Goal: Transaction & Acquisition: Purchase product/service

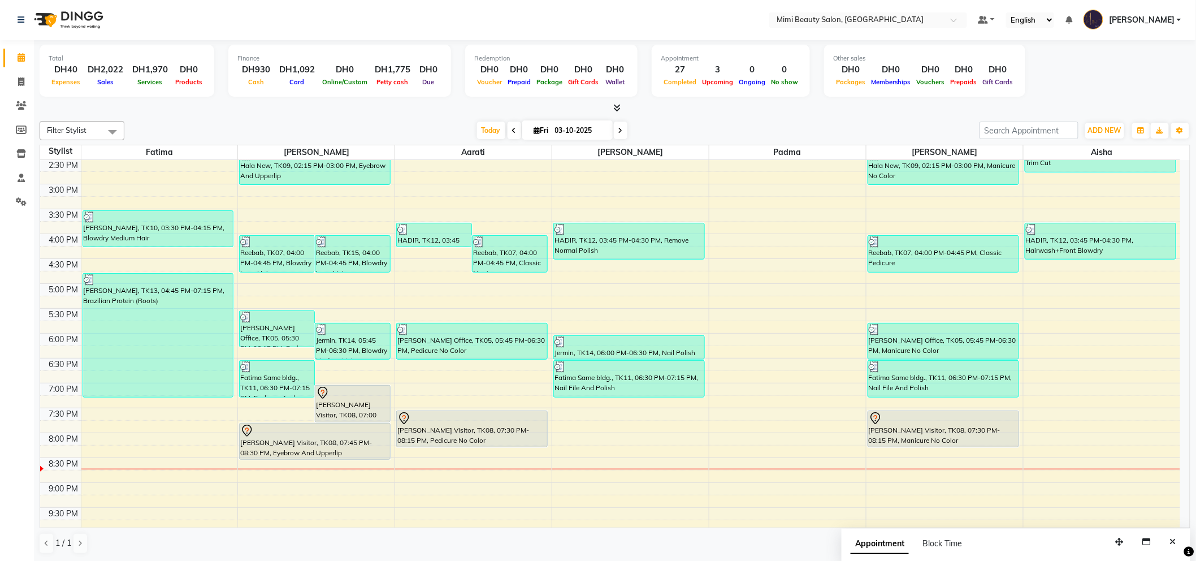
scroll to position [323, 0]
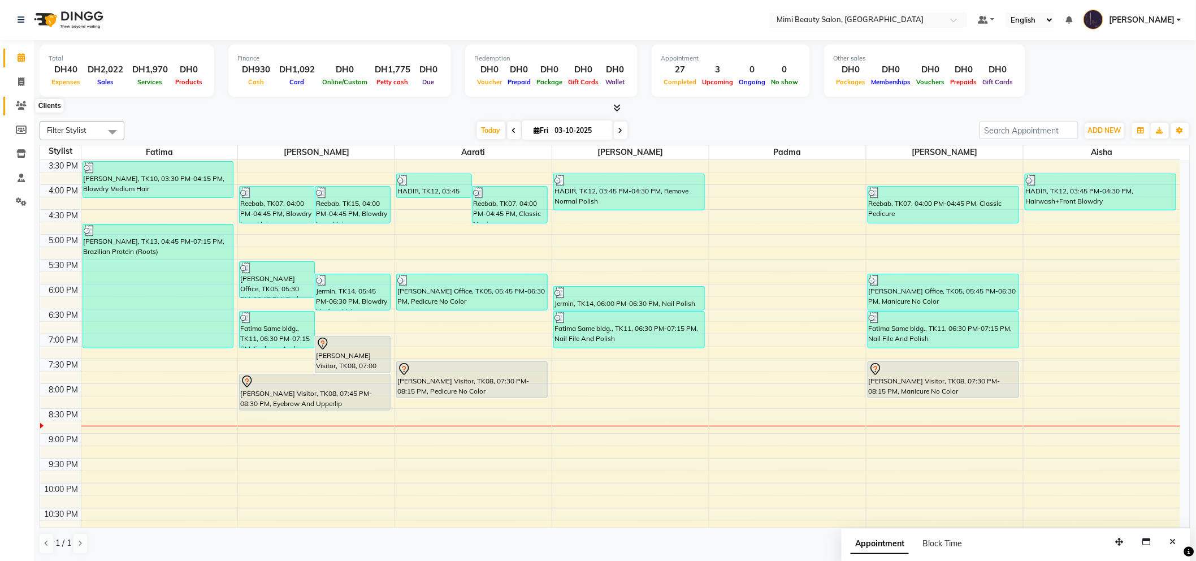
click at [16, 106] on icon at bounding box center [21, 105] width 11 height 8
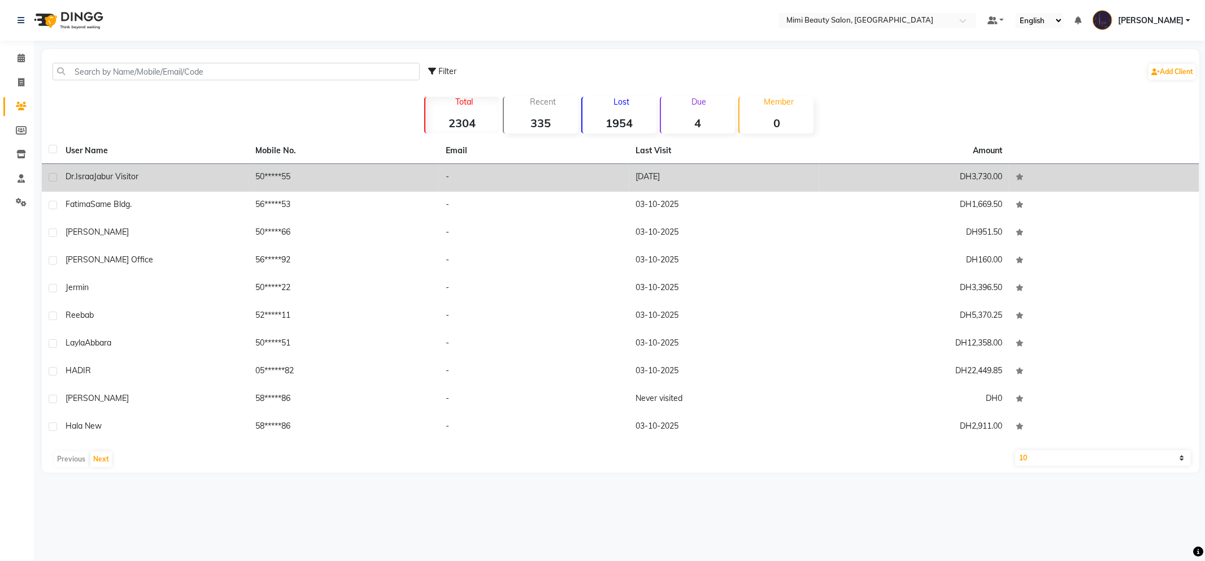
click at [122, 170] on td "[PERSON_NAME] Visitor" at bounding box center [154, 178] width 190 height 28
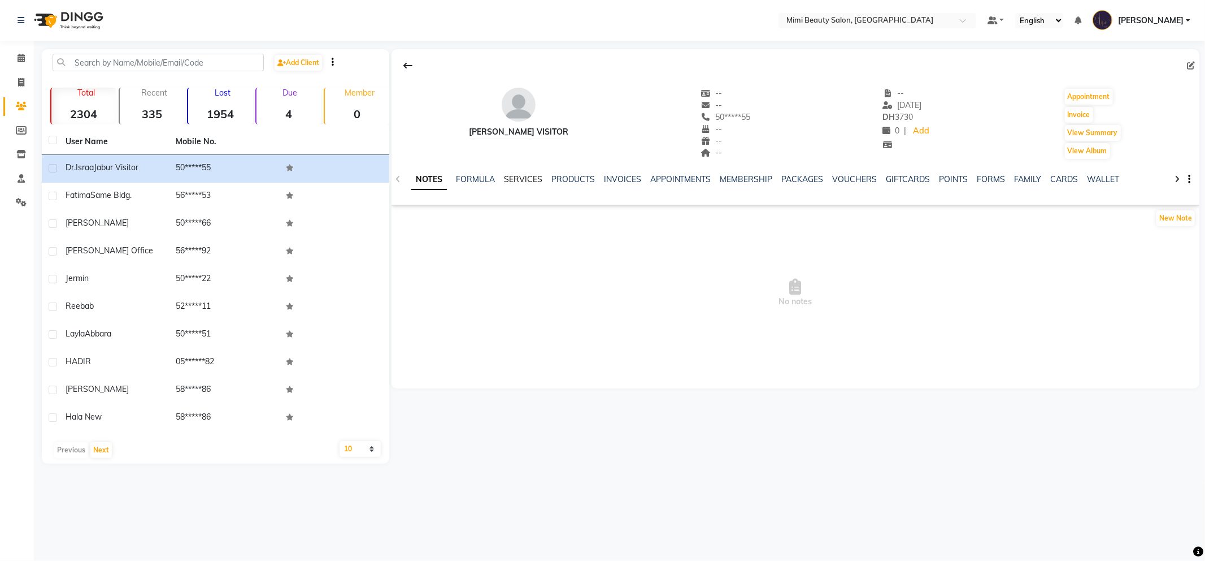
click at [523, 179] on link "SERVICES" at bounding box center [523, 179] width 38 height 10
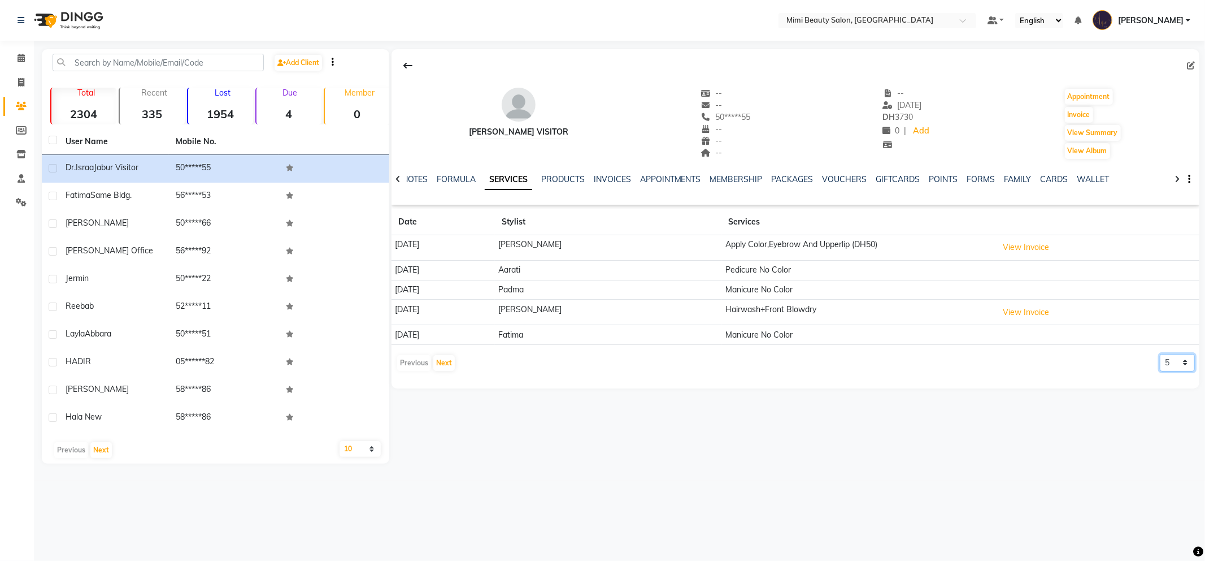
click at [1167, 363] on select "5 10 50 100 500" at bounding box center [1177, 363] width 35 height 18
select select "50"
click at [1160, 354] on select "5 10 50 100 500" at bounding box center [1177, 363] width 35 height 18
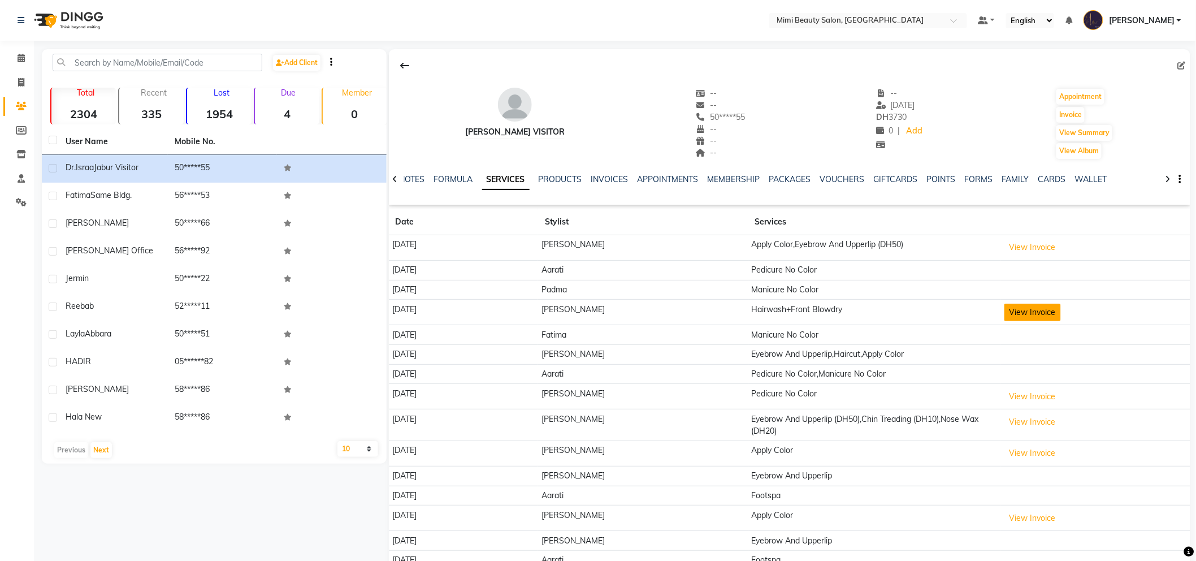
click at [1004, 310] on button "View Invoice" at bounding box center [1032, 312] width 57 height 18
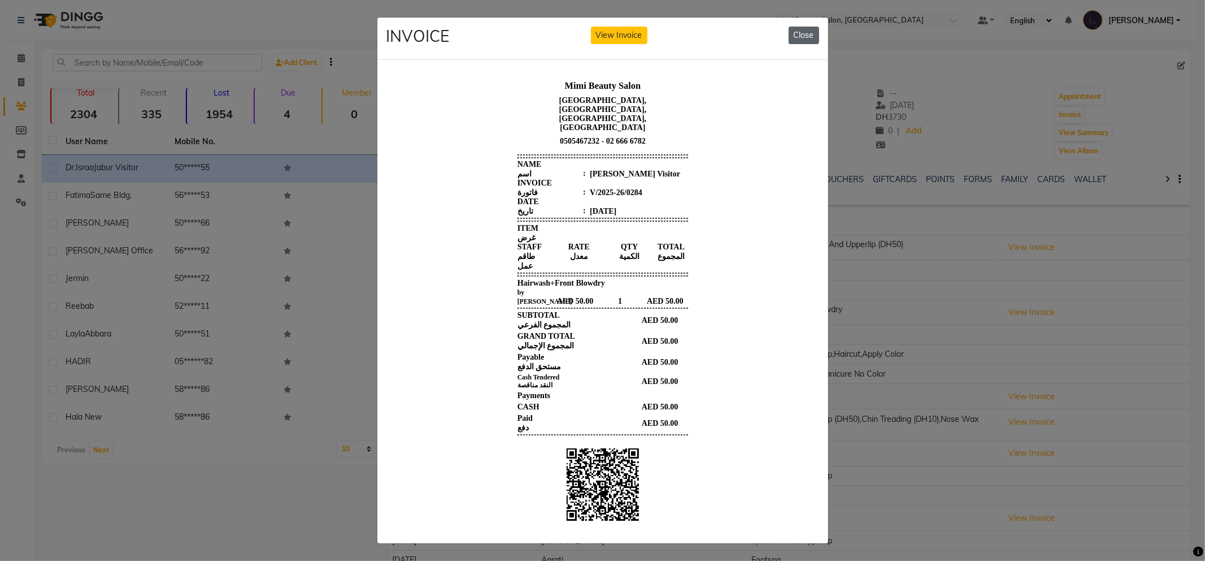
click at [805, 36] on button "Close" at bounding box center [804, 36] width 31 height 18
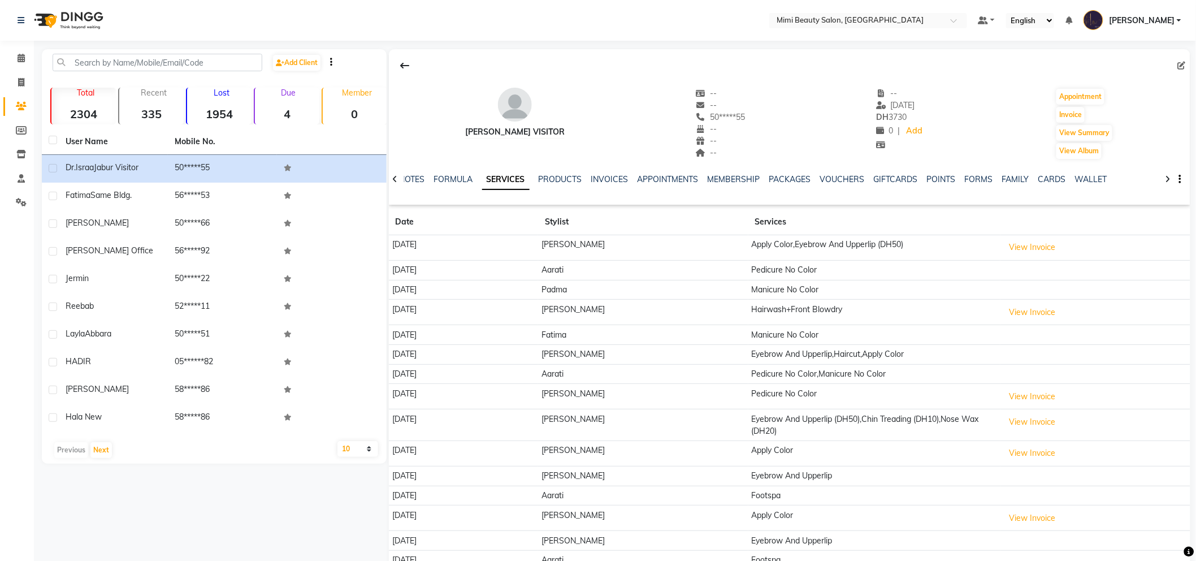
click at [1007, 433] on td "View Invoice" at bounding box center [1095, 425] width 190 height 32
click at [1004, 427] on button "View Invoice" at bounding box center [1032, 422] width 57 height 18
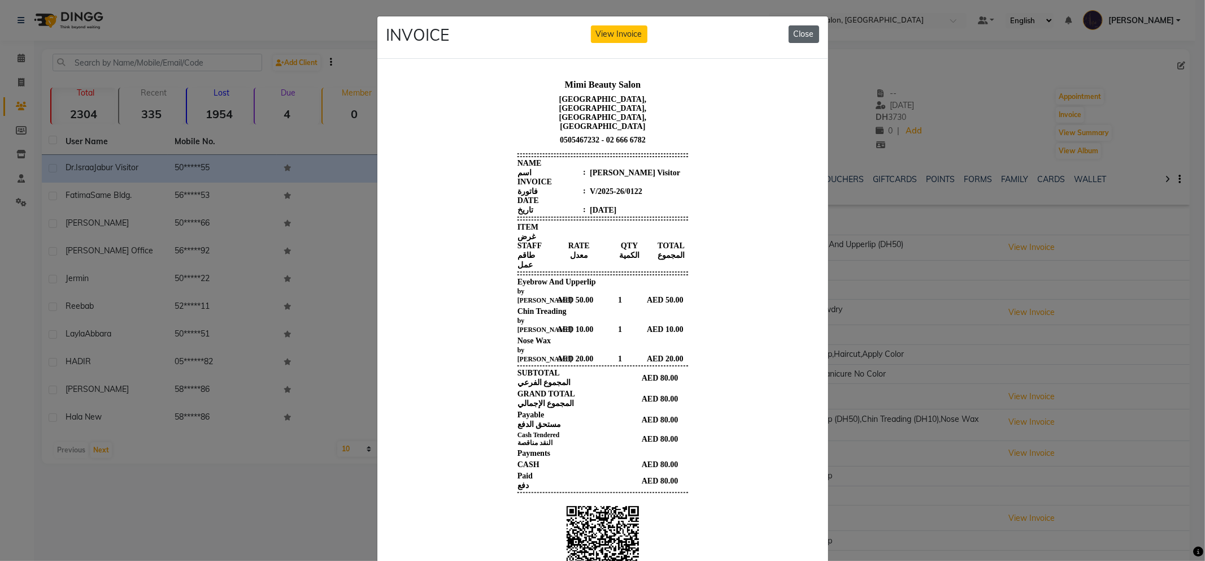
click at [800, 32] on button "Close" at bounding box center [804, 34] width 31 height 18
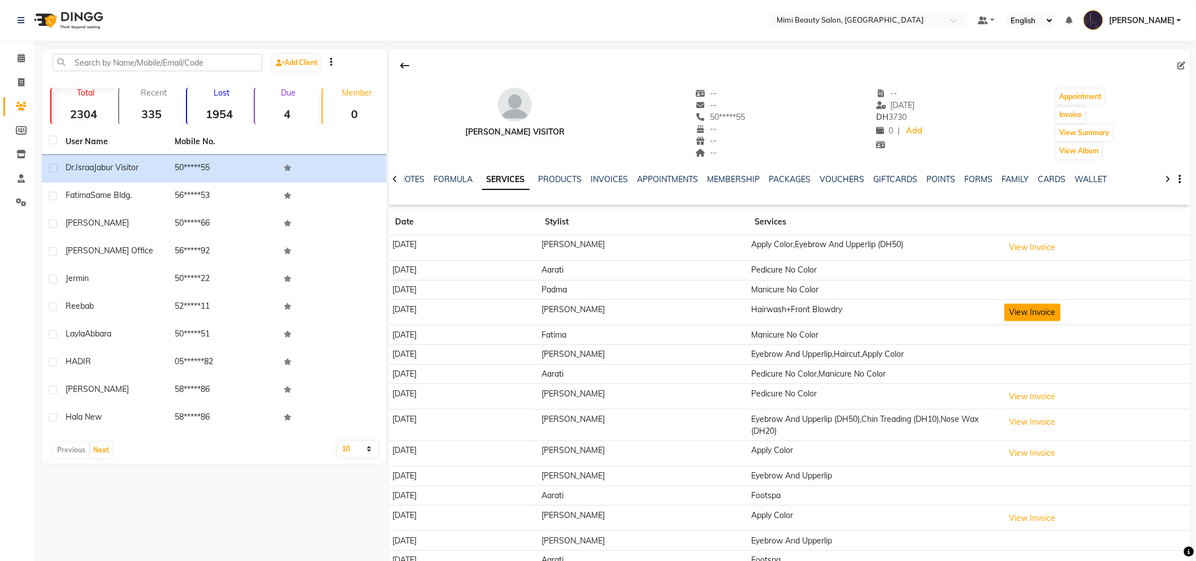
click at [1004, 311] on button "View Invoice" at bounding box center [1032, 312] width 57 height 18
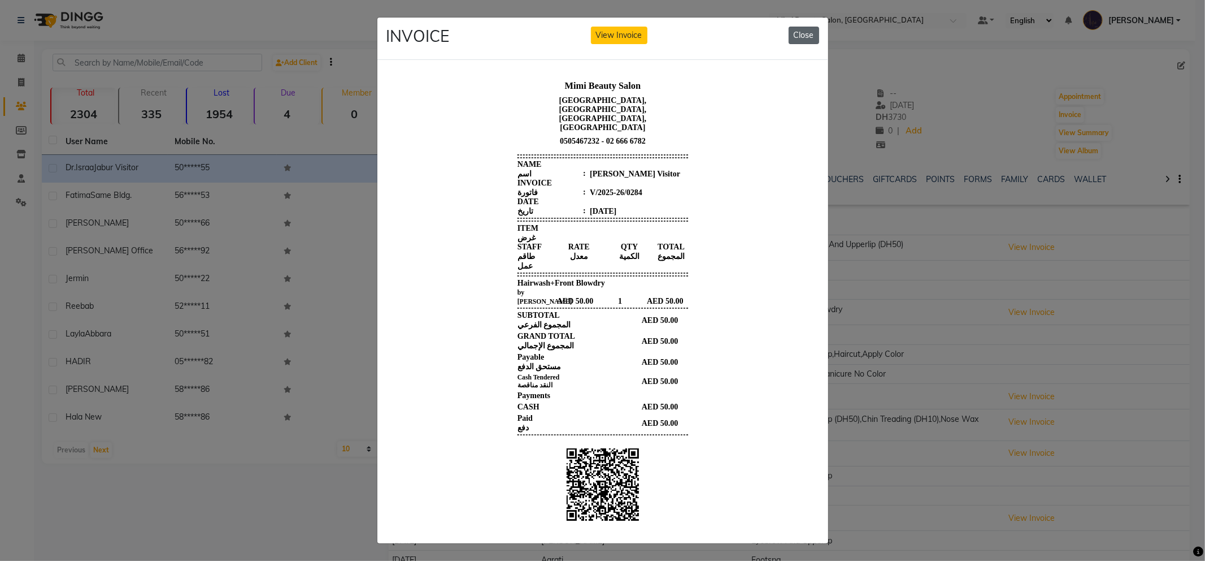
click at [794, 38] on button "Close" at bounding box center [804, 36] width 31 height 18
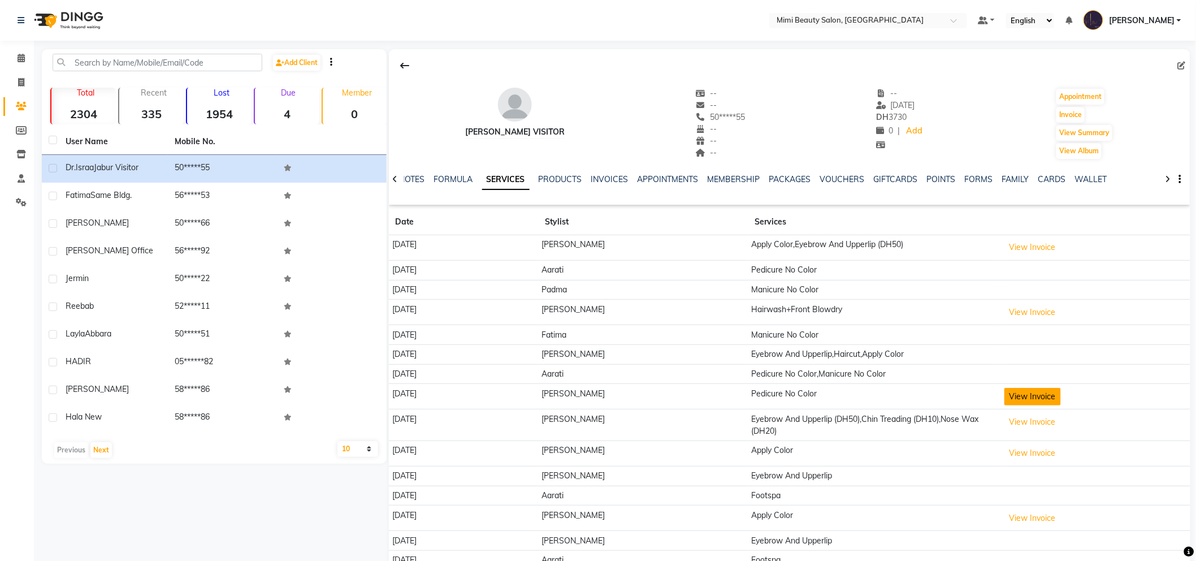
click at [1014, 402] on button "View Invoice" at bounding box center [1032, 397] width 57 height 18
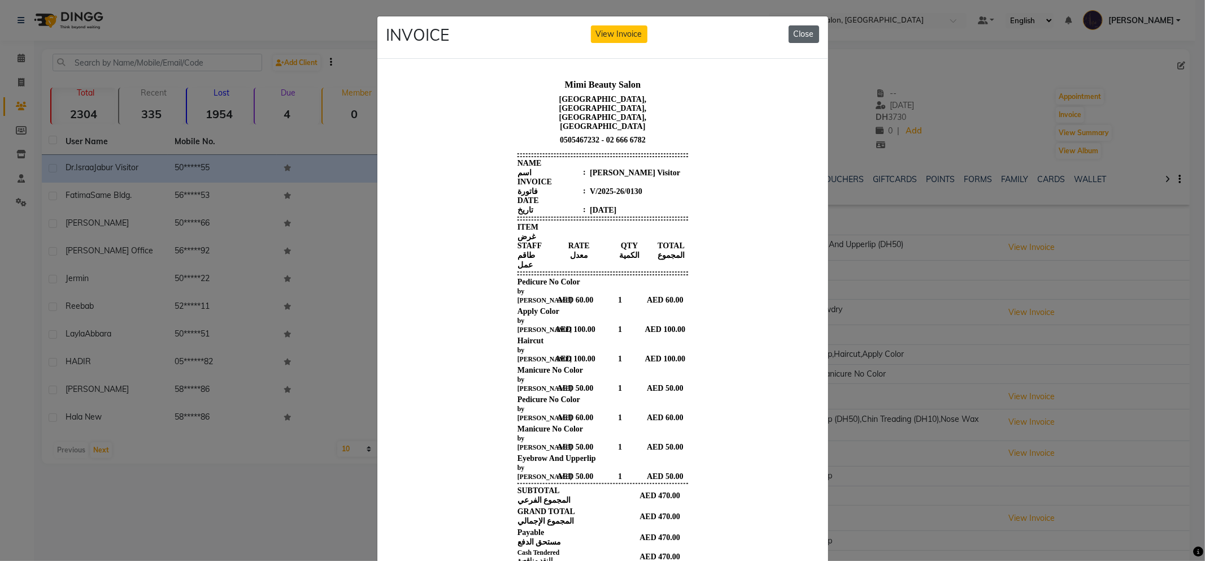
click at [790, 37] on button "Close" at bounding box center [804, 34] width 31 height 18
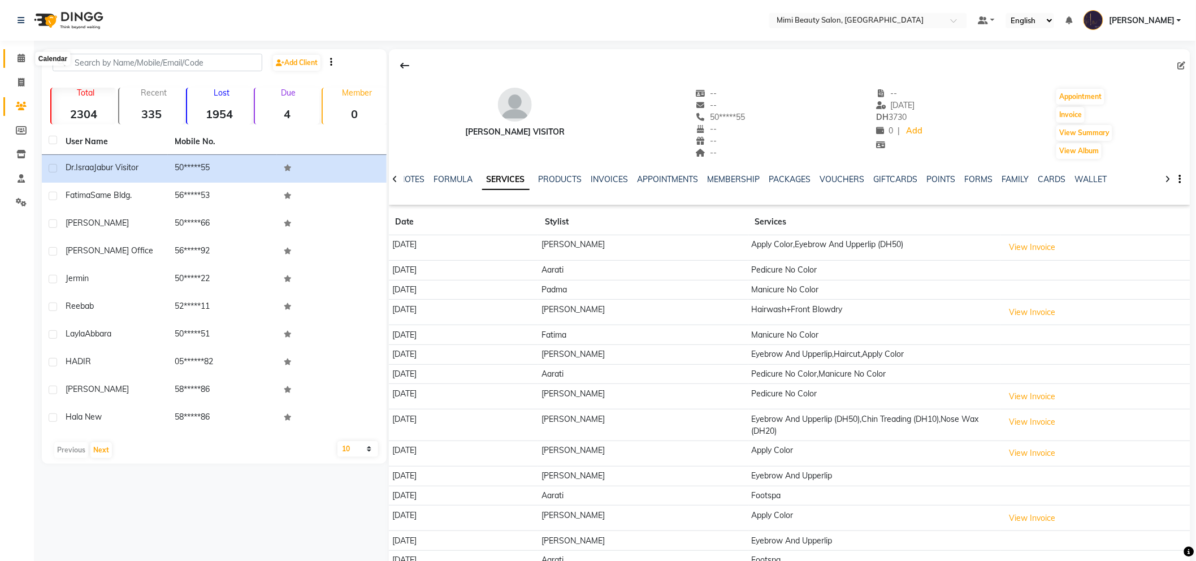
click at [14, 59] on span at bounding box center [21, 58] width 20 height 13
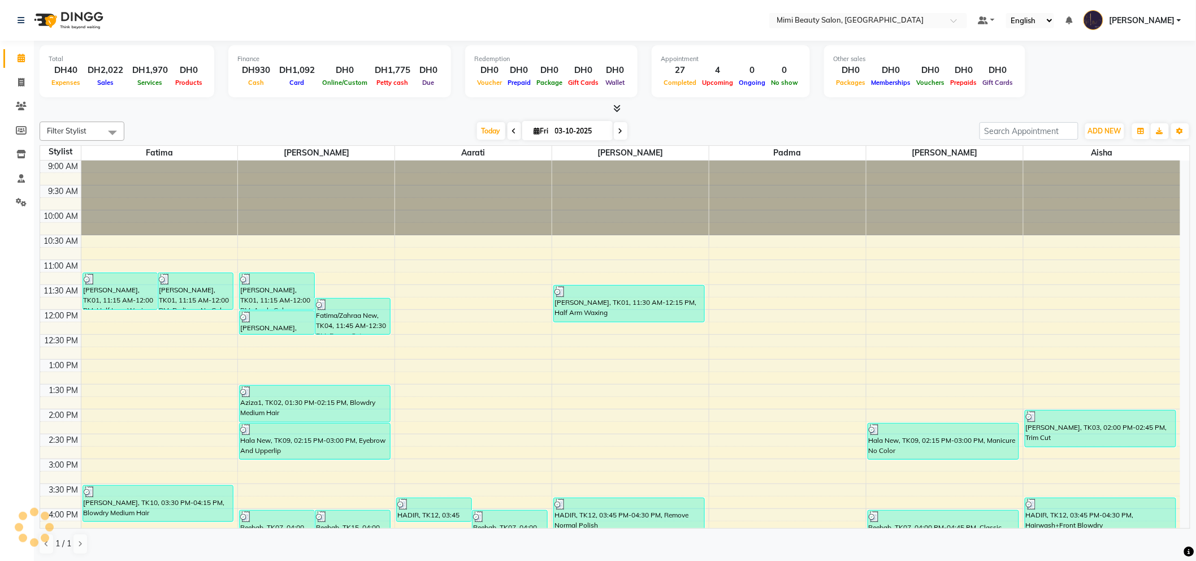
scroll to position [314, 0]
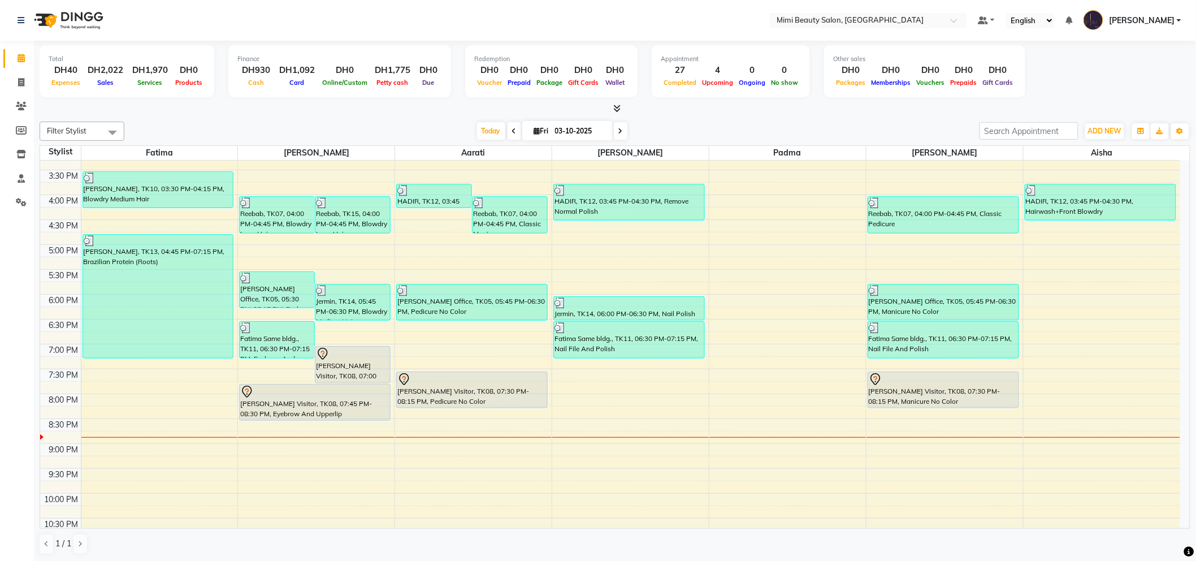
click at [328, 400] on div "[PERSON_NAME] Visitor, TK08, 07:45 PM-08:30 PM, Eyebrow And Upperlip" at bounding box center [315, 402] width 150 height 36
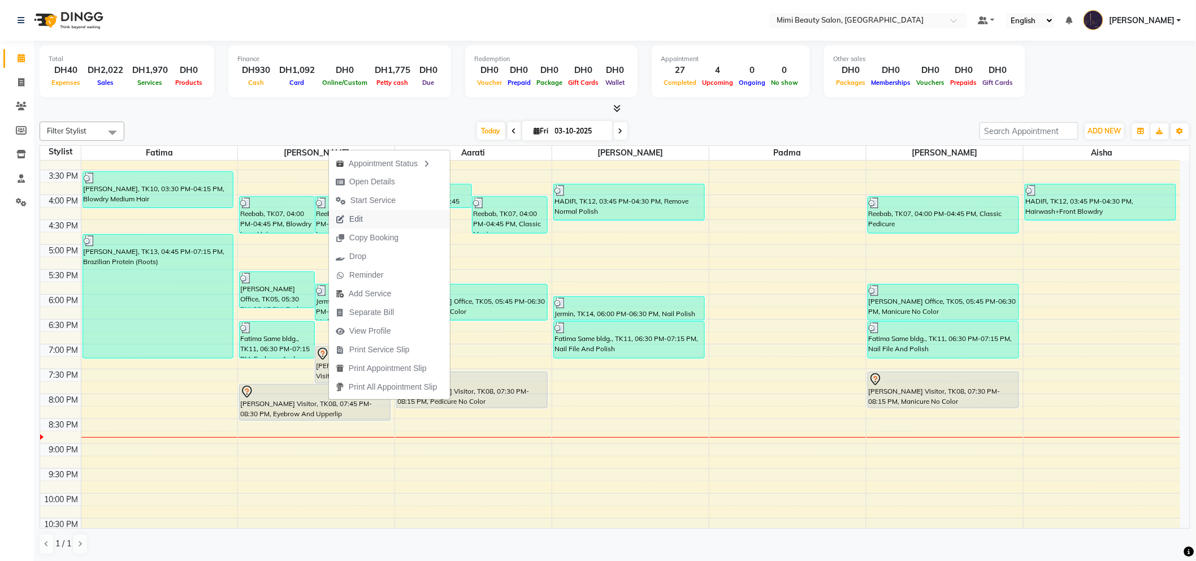
click at [358, 215] on span "Edit" at bounding box center [356, 219] width 14 height 12
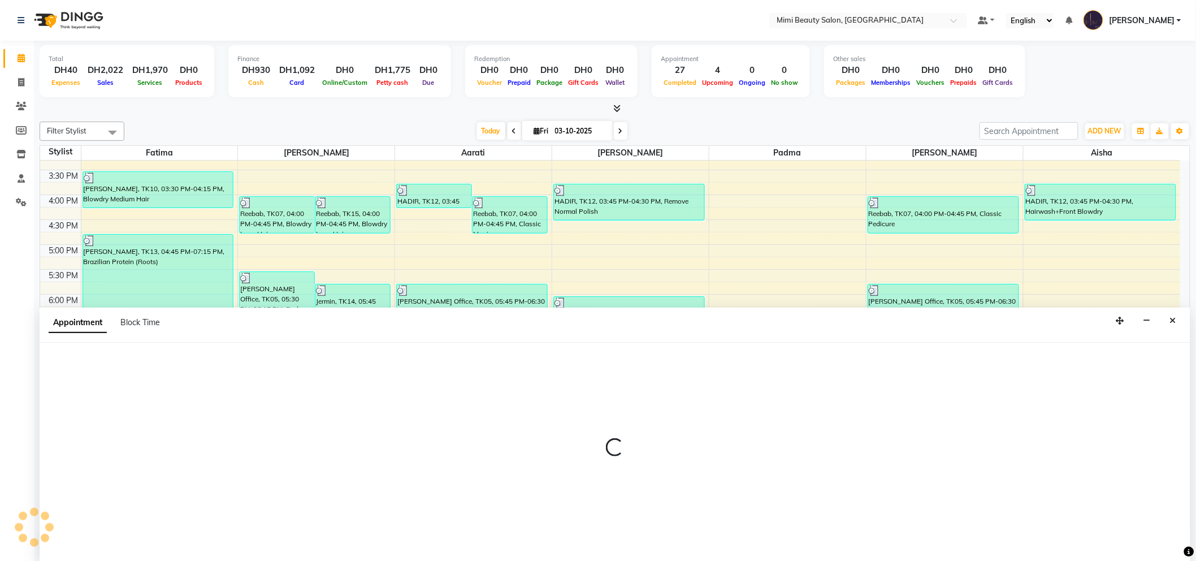
scroll to position [1, 0]
select select "tentative"
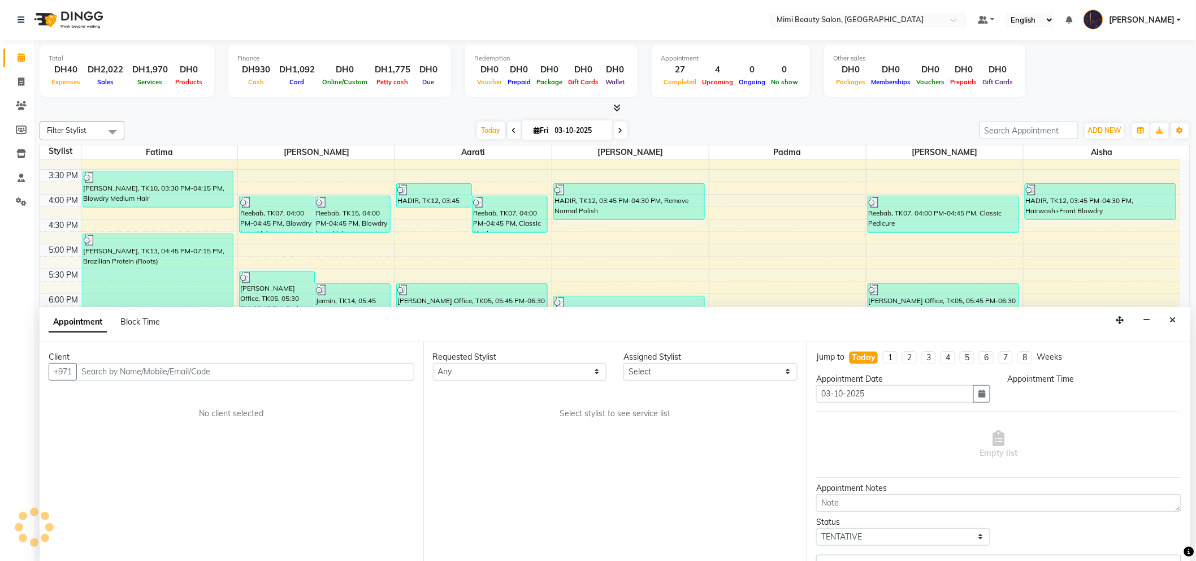
select select "52700"
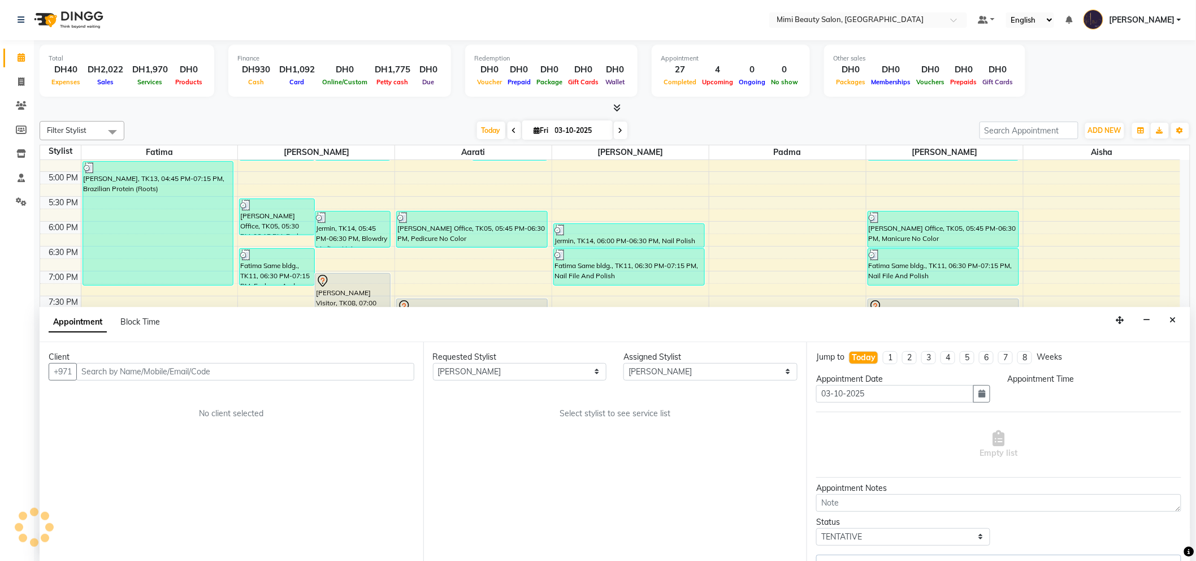
select select "1140"
select select "3351"
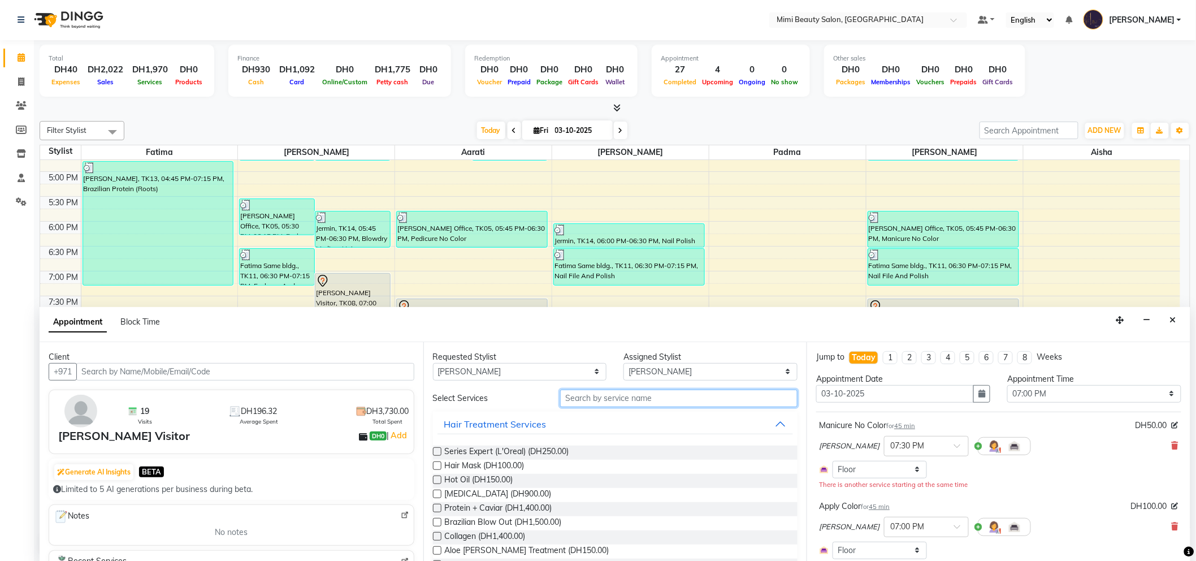
click at [575, 398] on input "text" at bounding box center [678, 398] width 237 height 18
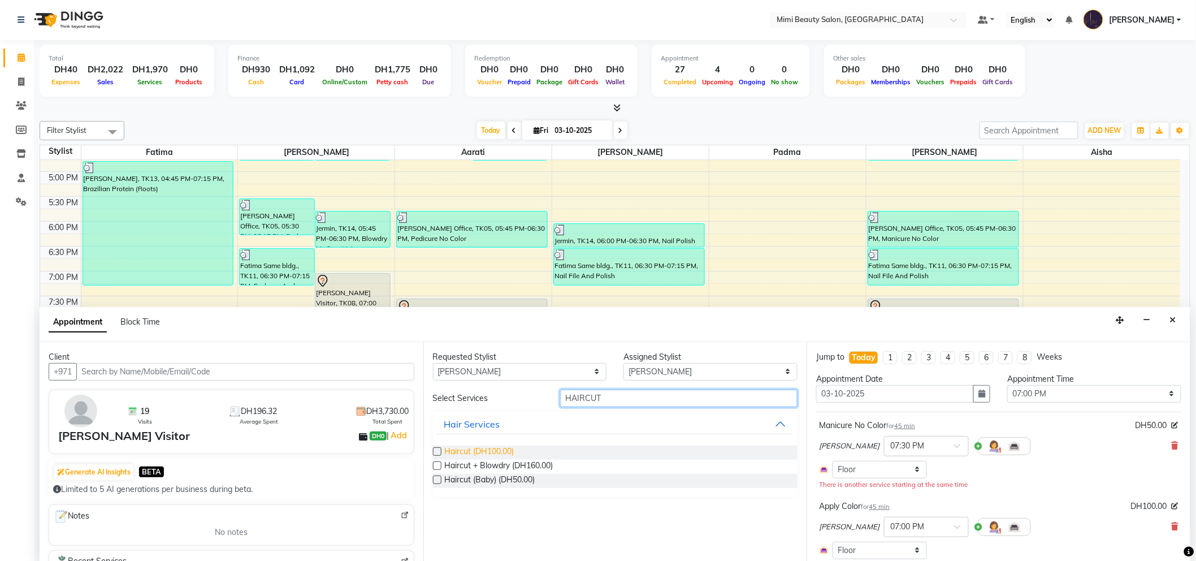
type input "HAIRCUT"
click at [471, 450] on span "Haircut (DH100.00)" at bounding box center [480, 452] width 70 height 14
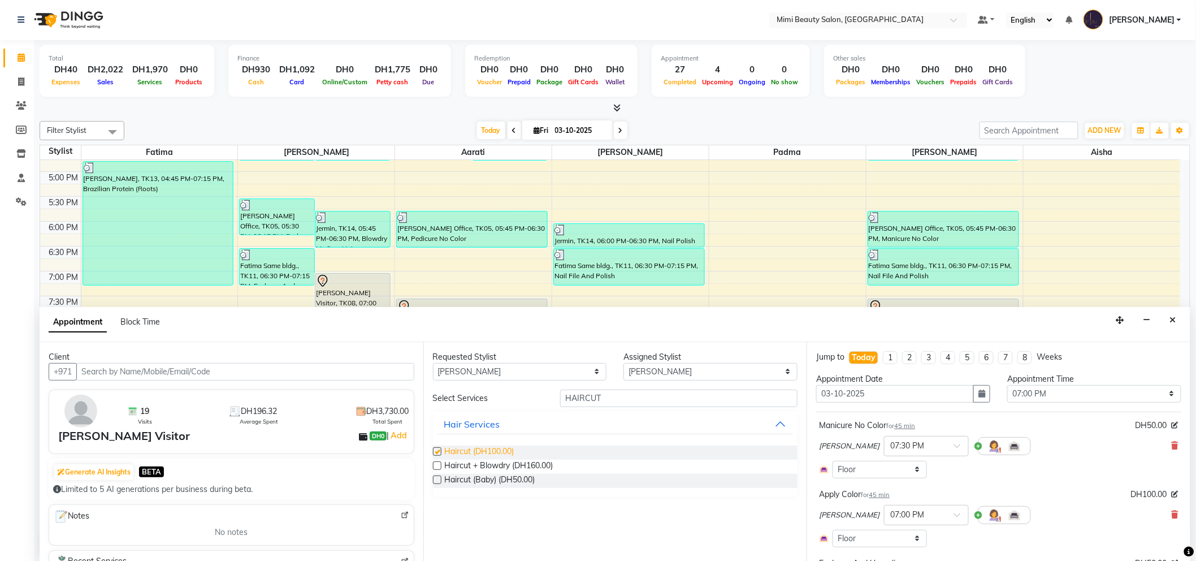
checkbox input "false"
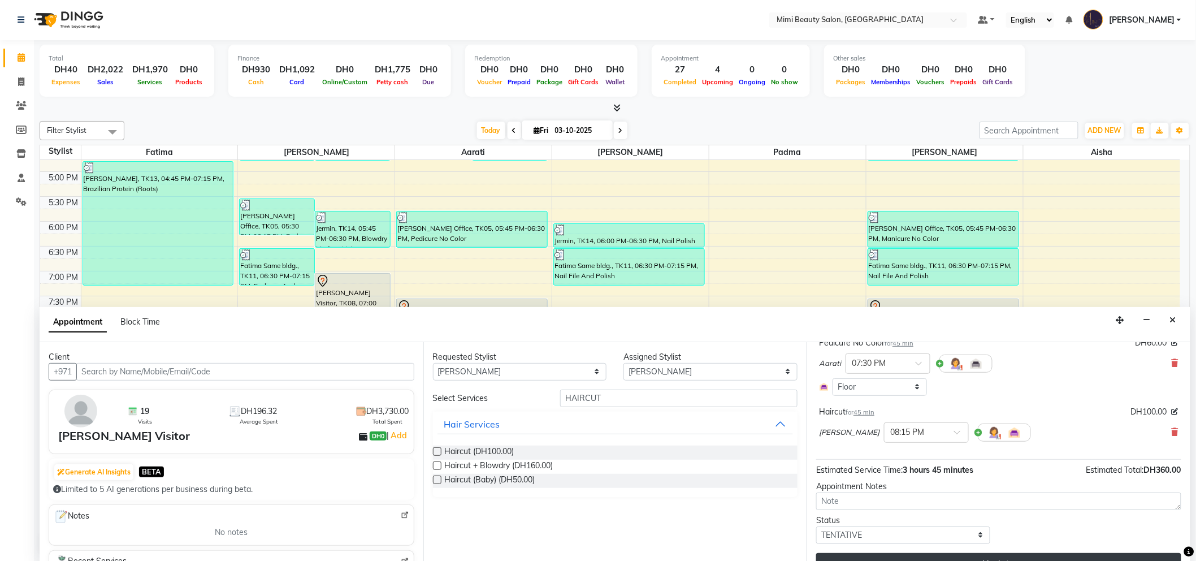
scroll to position [310, 0]
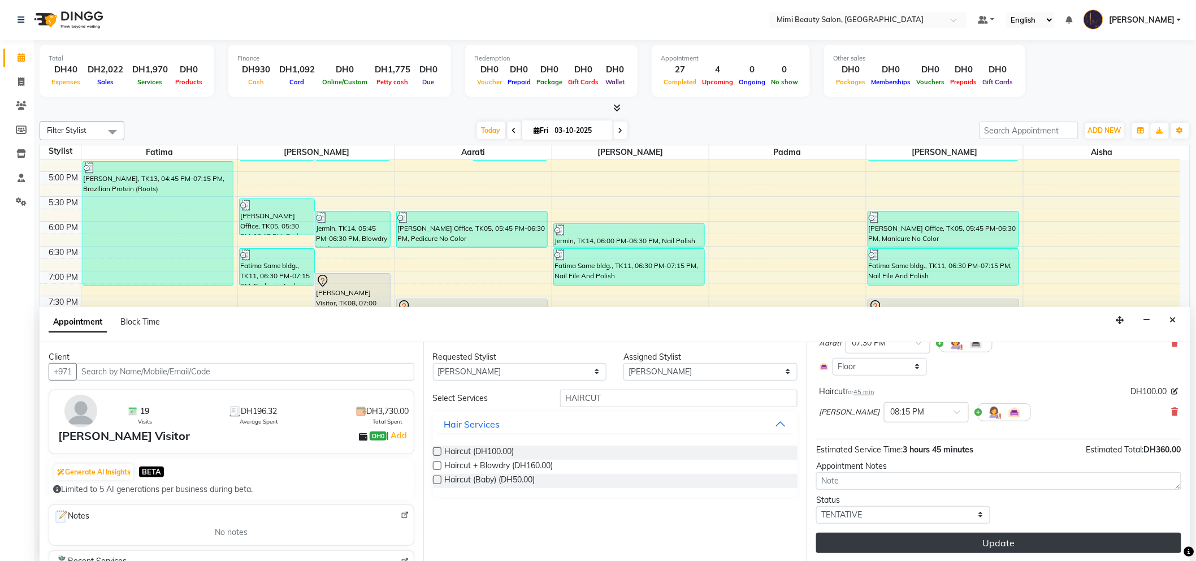
click at [945, 543] on button "Update" at bounding box center [998, 542] width 365 height 20
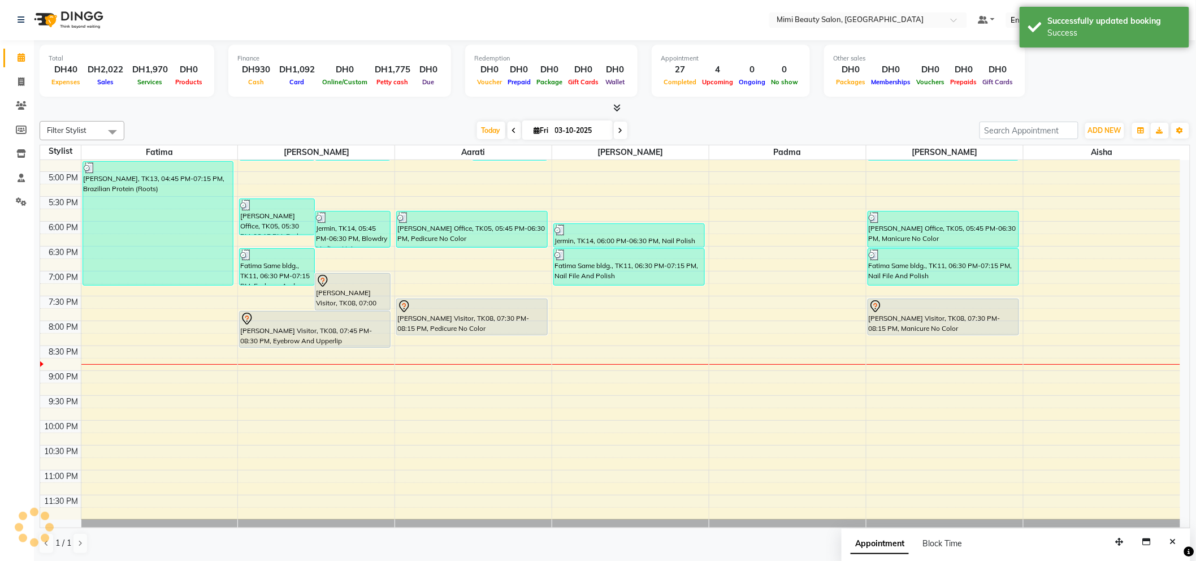
scroll to position [0, 0]
click at [346, 347] on div at bounding box center [352, 344] width 73 height 14
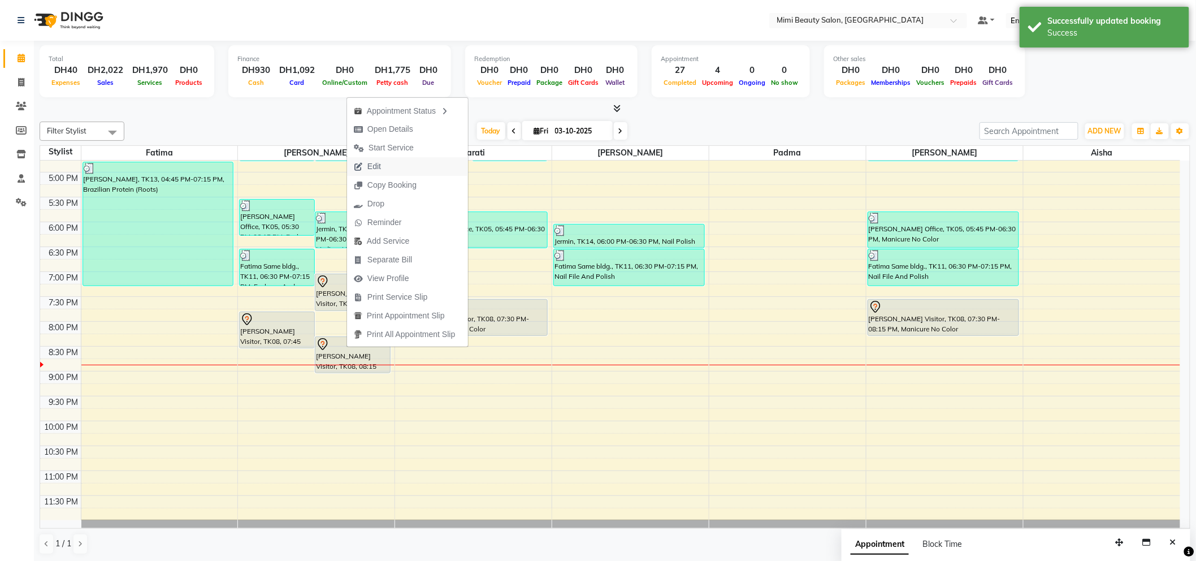
click at [391, 164] on button "Edit" at bounding box center [407, 166] width 121 height 19
select select "tentative"
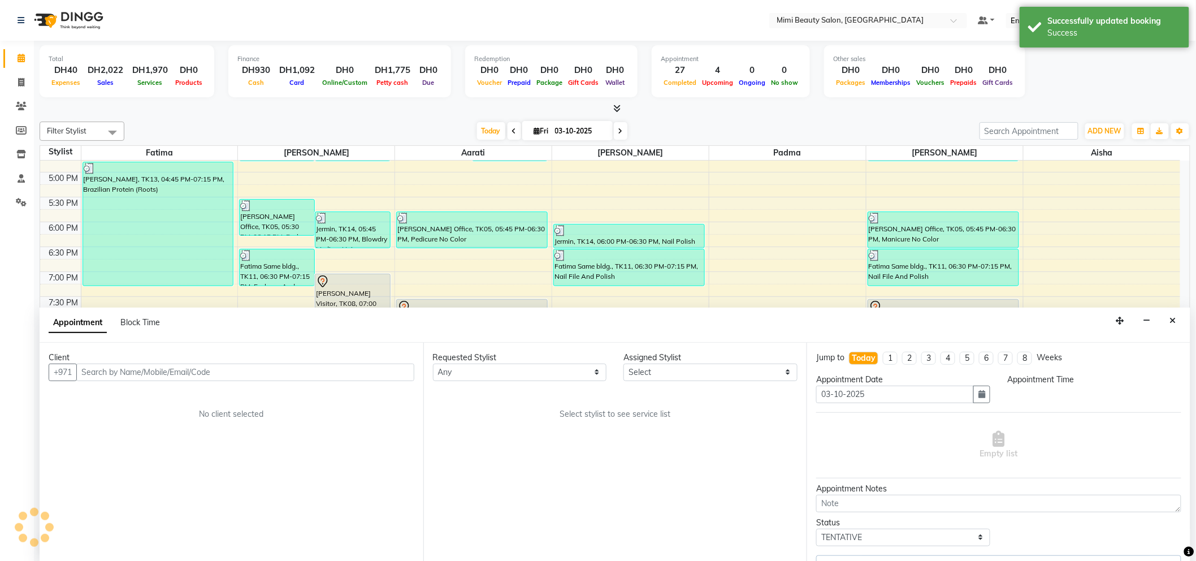
scroll to position [387, 0]
select select "1140"
select select "52700"
select select "3351"
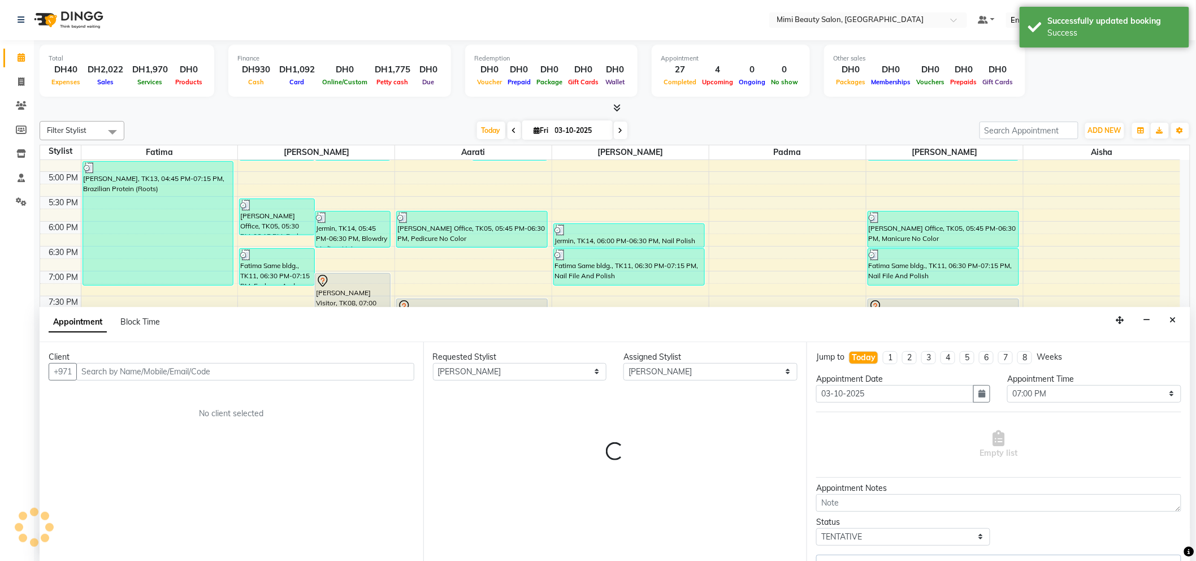
select select "3351"
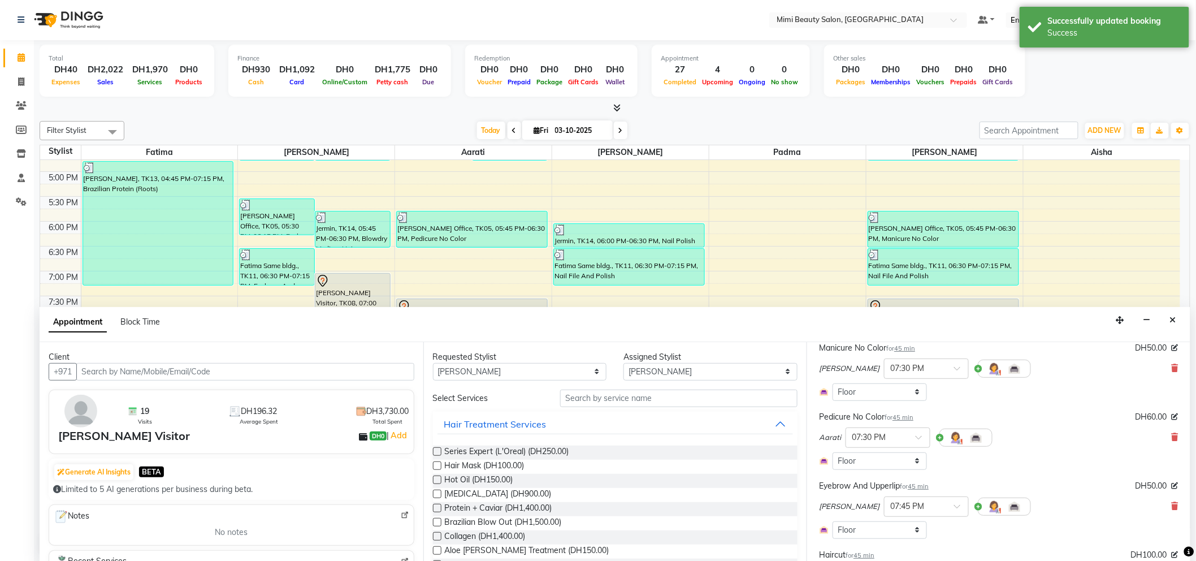
scroll to position [251, 0]
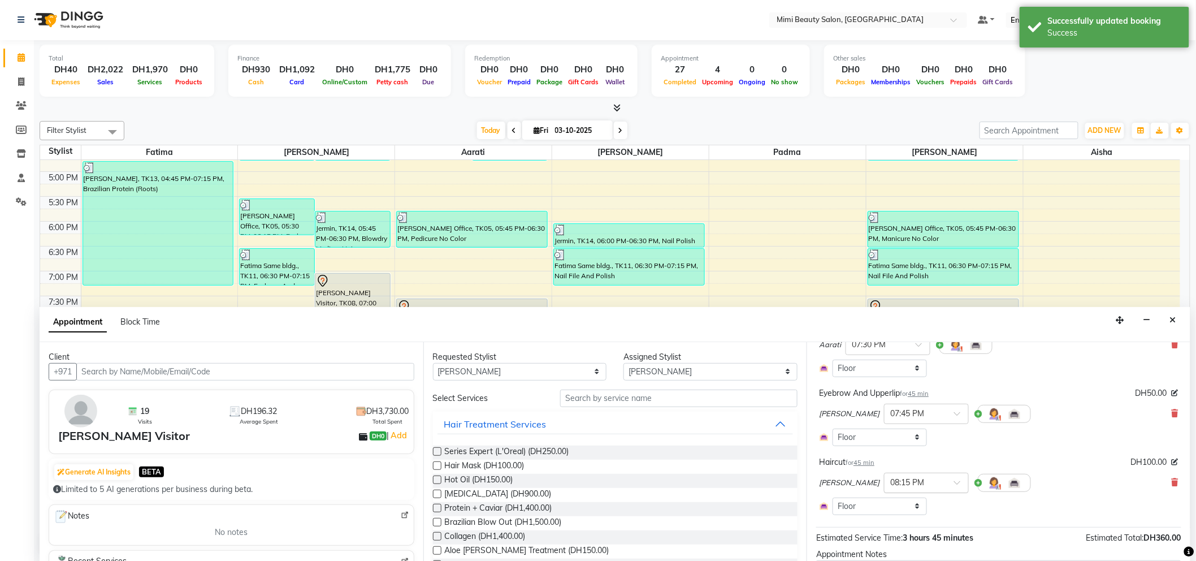
click at [911, 478] on div at bounding box center [926, 482] width 84 height 12
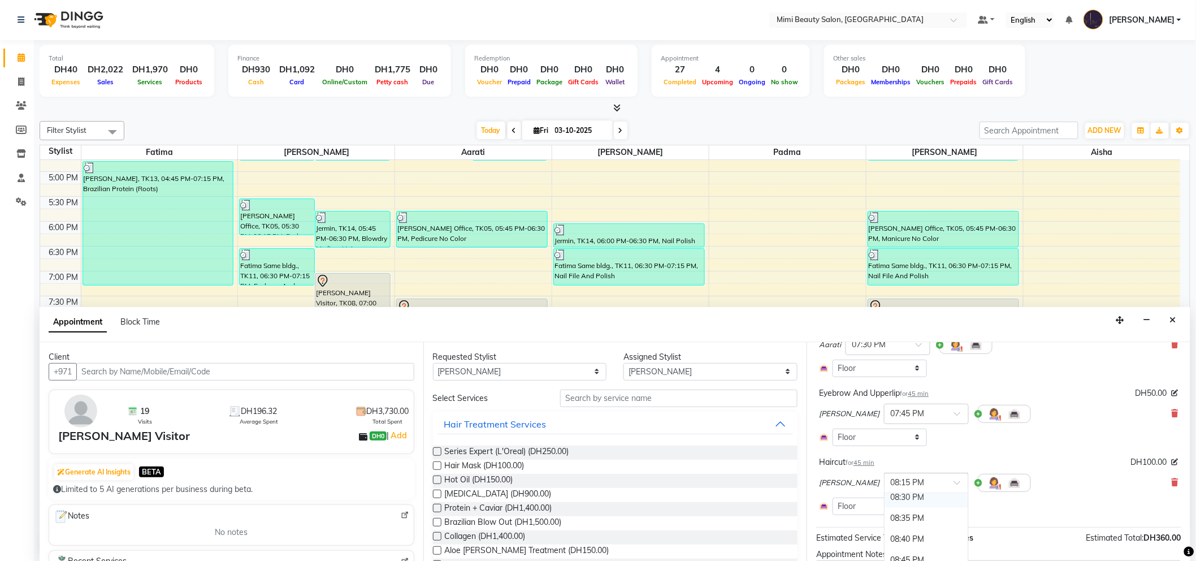
click at [884, 505] on div "08:30 PM" at bounding box center [926, 497] width 84 height 21
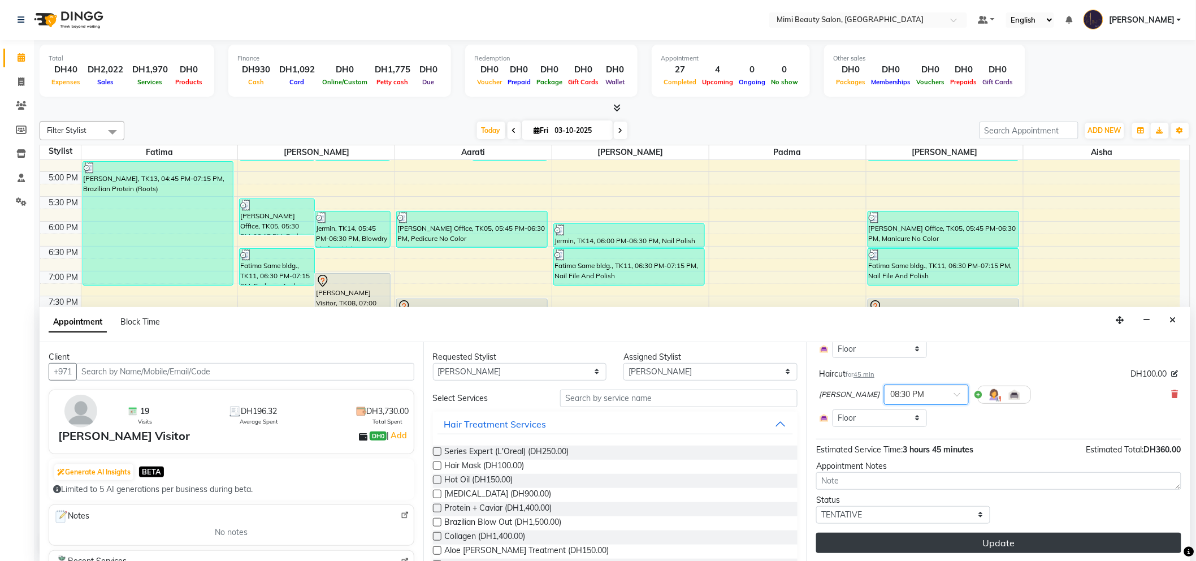
scroll to position [340, 0]
click at [1002, 537] on button "Update" at bounding box center [998, 542] width 365 height 20
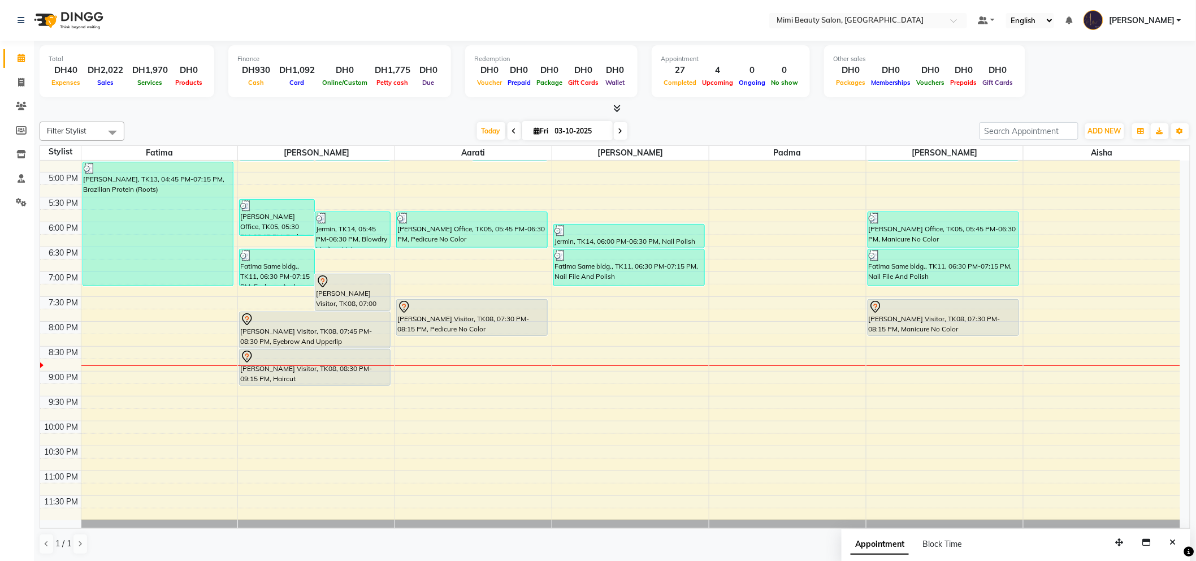
scroll to position [1, 0]
click at [610, 241] on div "Jermin, TK14, 06:00 PM-06:30 PM, Nail Polish (Basic)" at bounding box center [629, 235] width 150 height 23
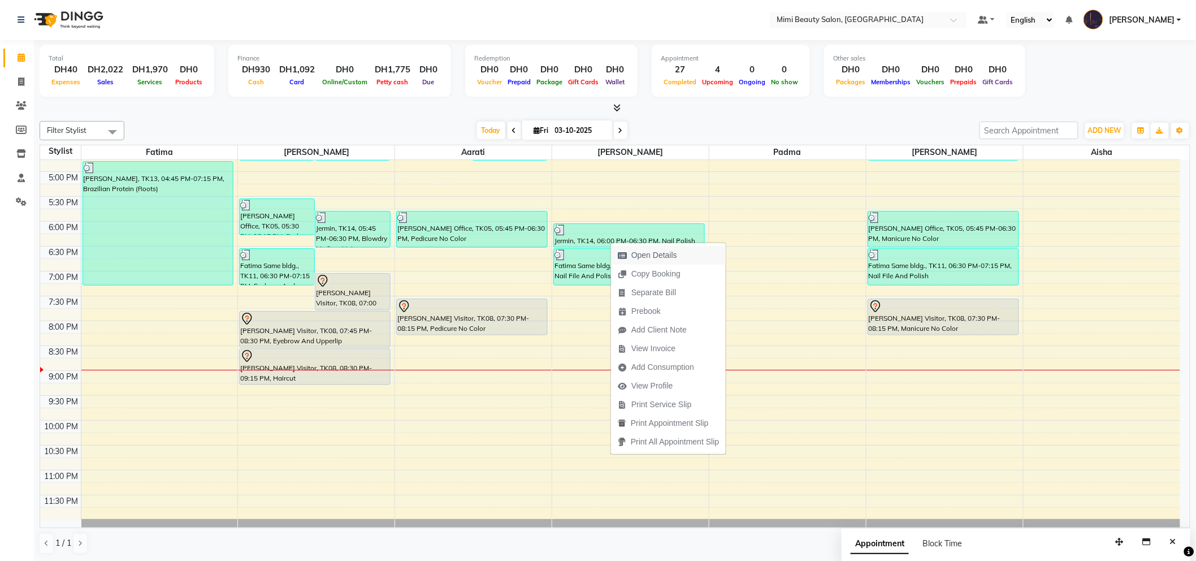
click at [656, 255] on span "Open Details" at bounding box center [654, 255] width 46 height 12
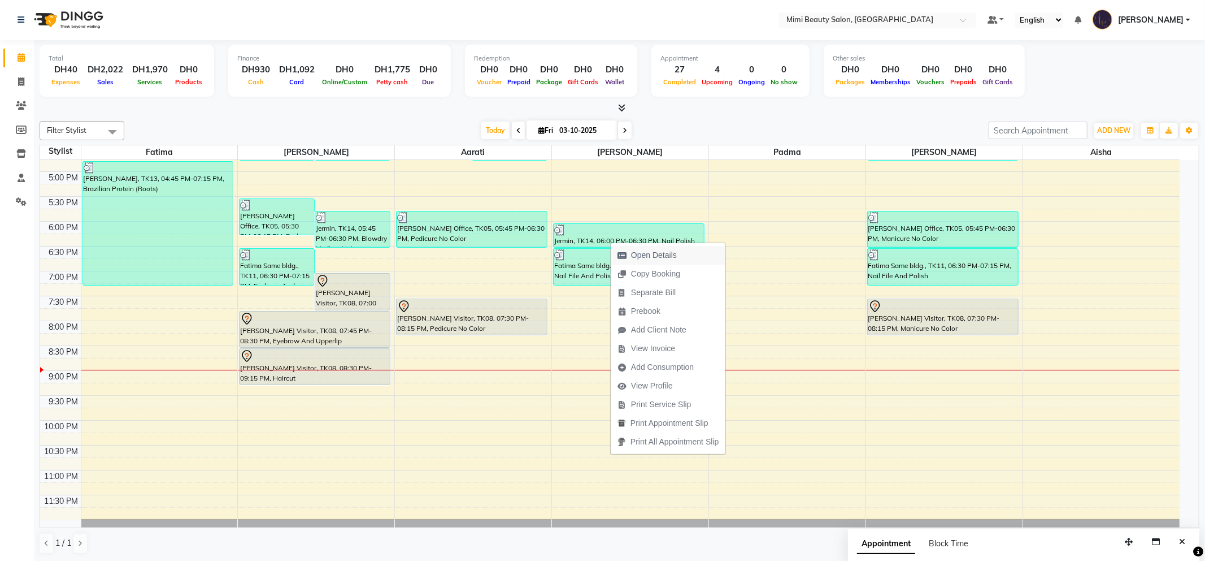
select select "3"
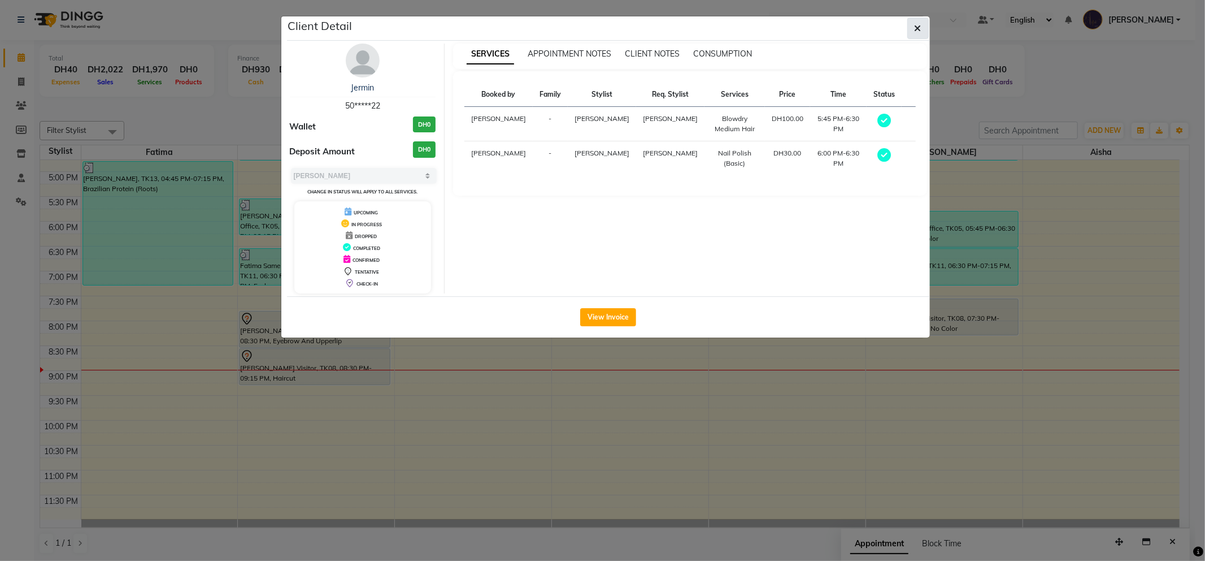
click at [917, 28] on icon "button" at bounding box center [918, 28] width 7 height 9
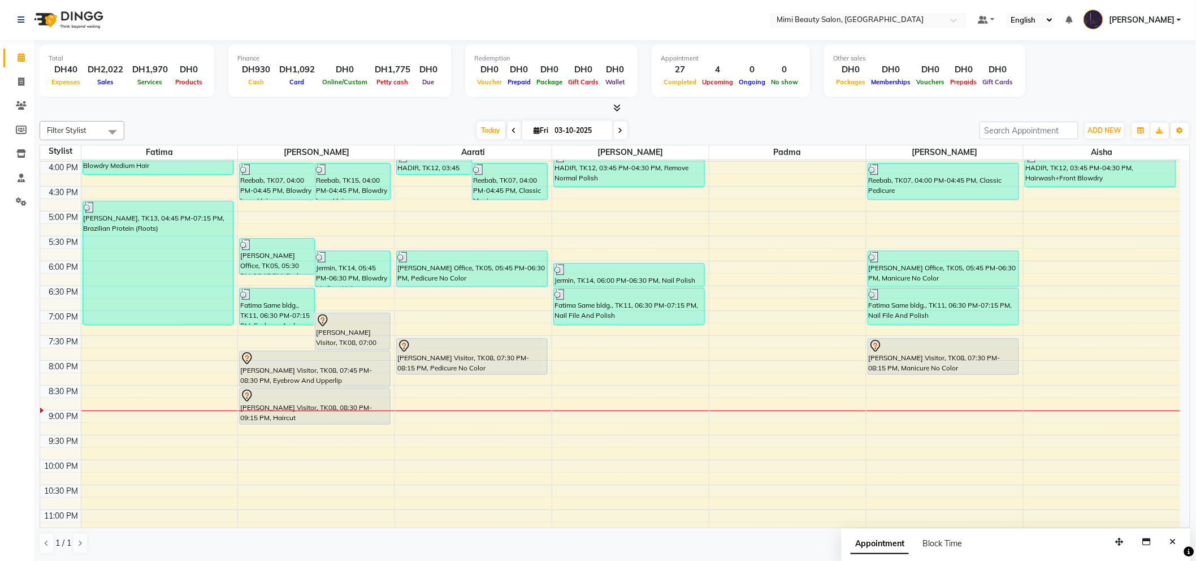
scroll to position [376, 0]
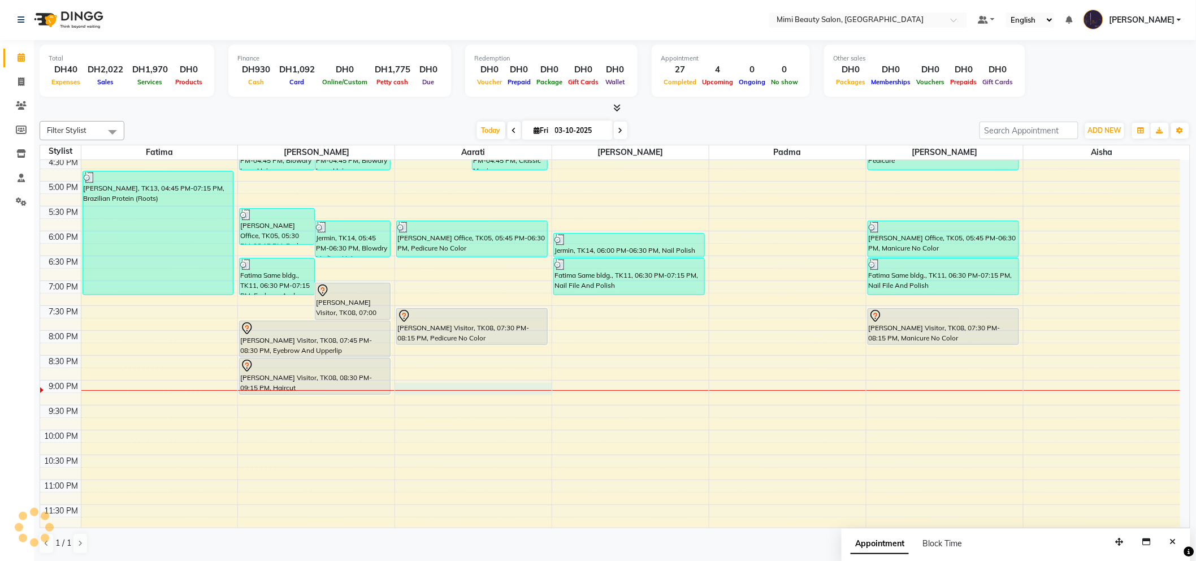
click at [487, 387] on div "9:00 AM 9:30 AM 10:00 AM 10:30 AM 11:00 AM 11:30 AM 12:00 PM 12:30 PM 1:00 PM 1…" at bounding box center [610, 156] width 1140 height 745
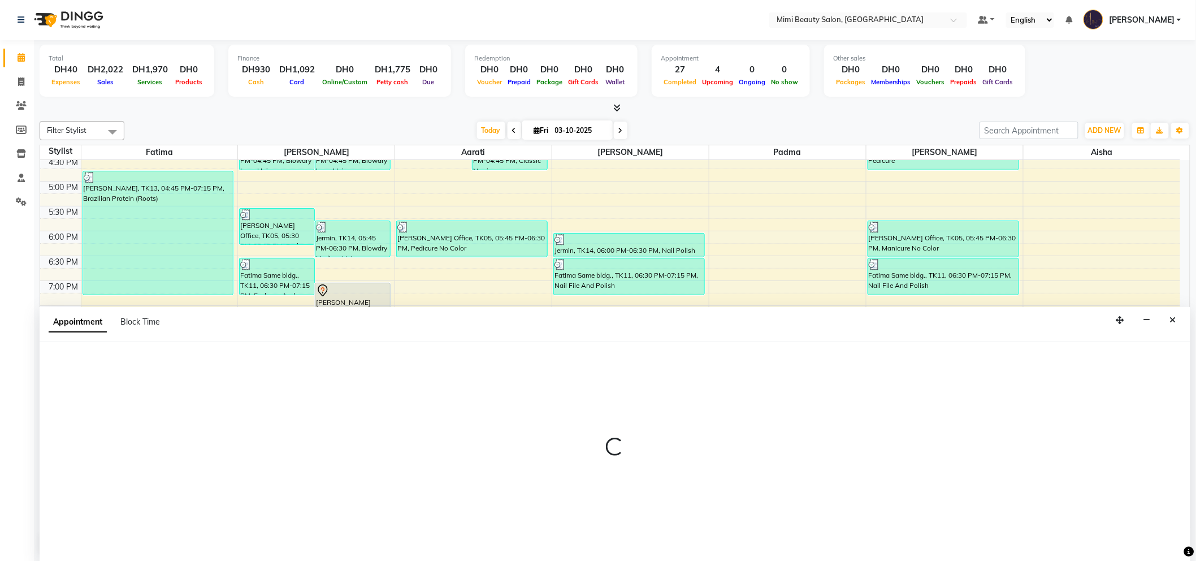
select select "52703"
select select "1260"
select select "tentative"
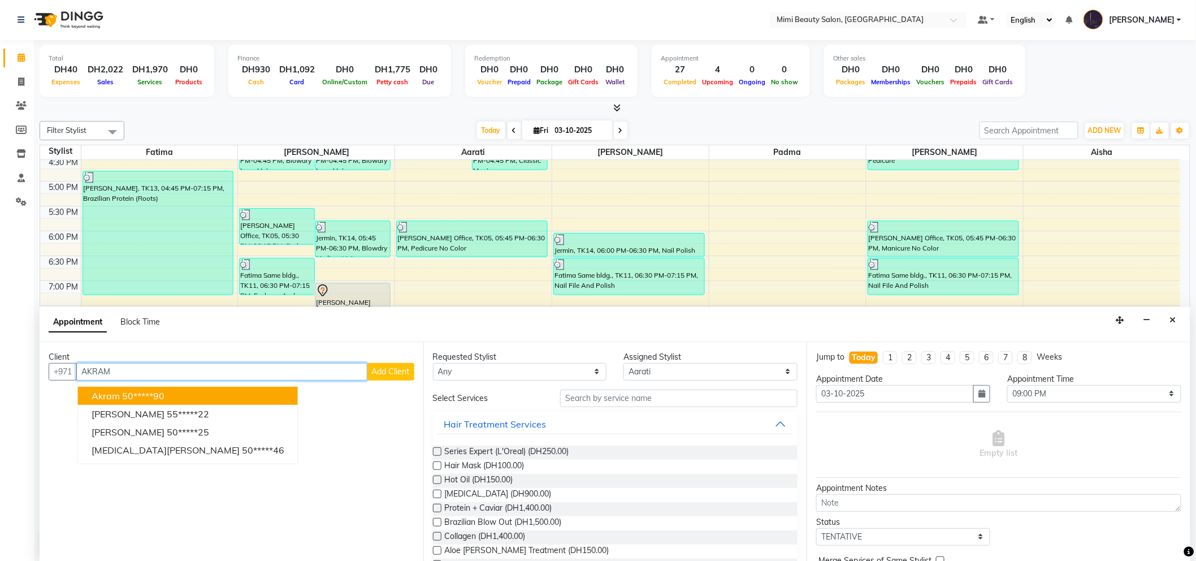
click at [149, 394] on ngb-highlight "50*****90" at bounding box center [143, 395] width 42 height 11
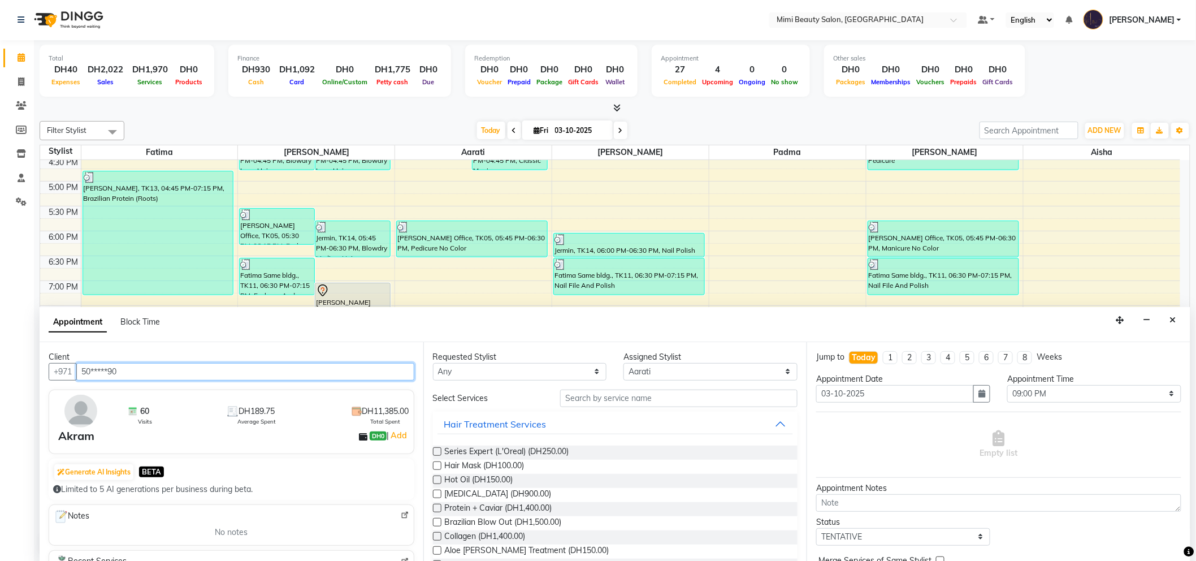
type input "50*****90"
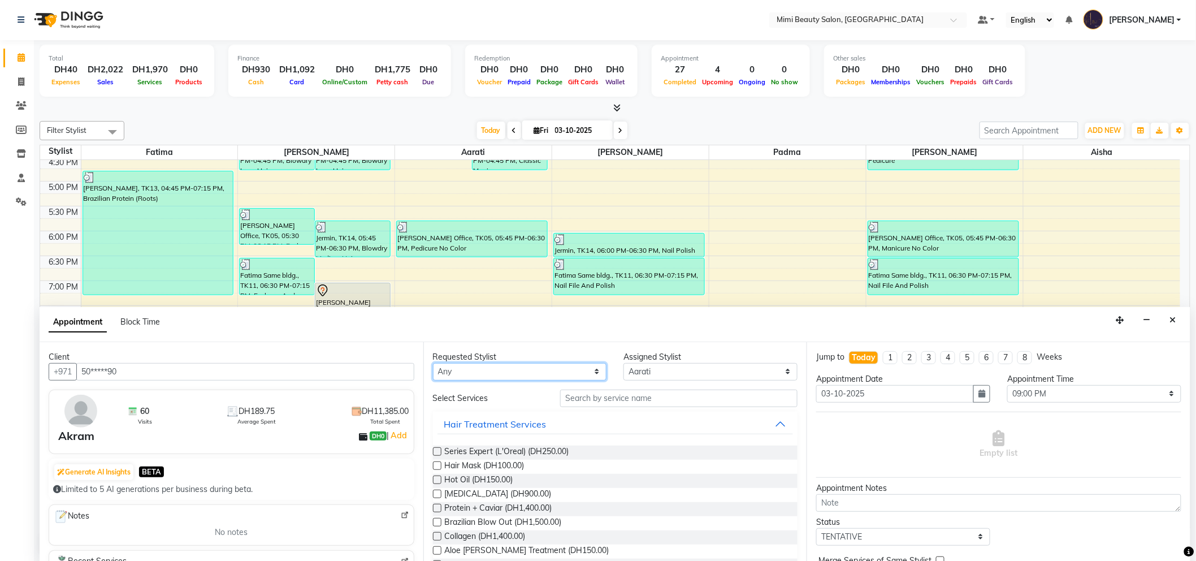
click at [482, 373] on select "Any [PERSON_NAME] [PERSON_NAME] [PERSON_NAME] [PERSON_NAME] Padma" at bounding box center [520, 372] width 174 height 18
select select "52703"
click at [433, 363] on select "Any [PERSON_NAME] [PERSON_NAME] [PERSON_NAME] [PERSON_NAME] Padma" at bounding box center [520, 372] width 174 height 18
click at [628, 401] on input "text" at bounding box center [678, 398] width 237 height 18
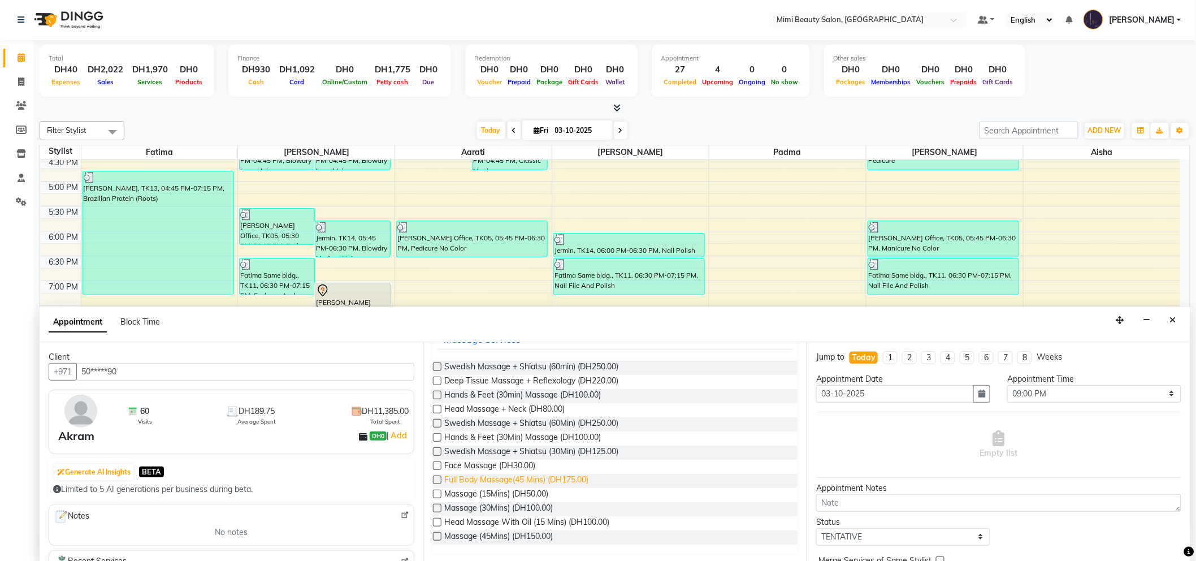
scroll to position [85, 0]
type input "MASSA"
click at [535, 506] on span "Massage (30Mins) (DH100.00)" at bounding box center [499, 508] width 109 height 14
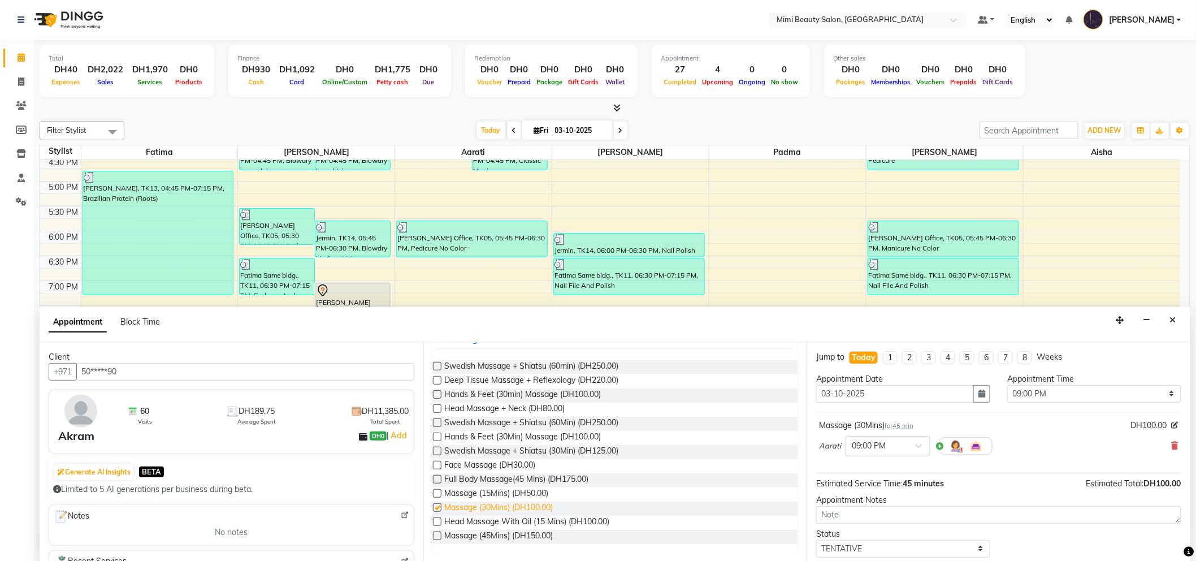
checkbox input "false"
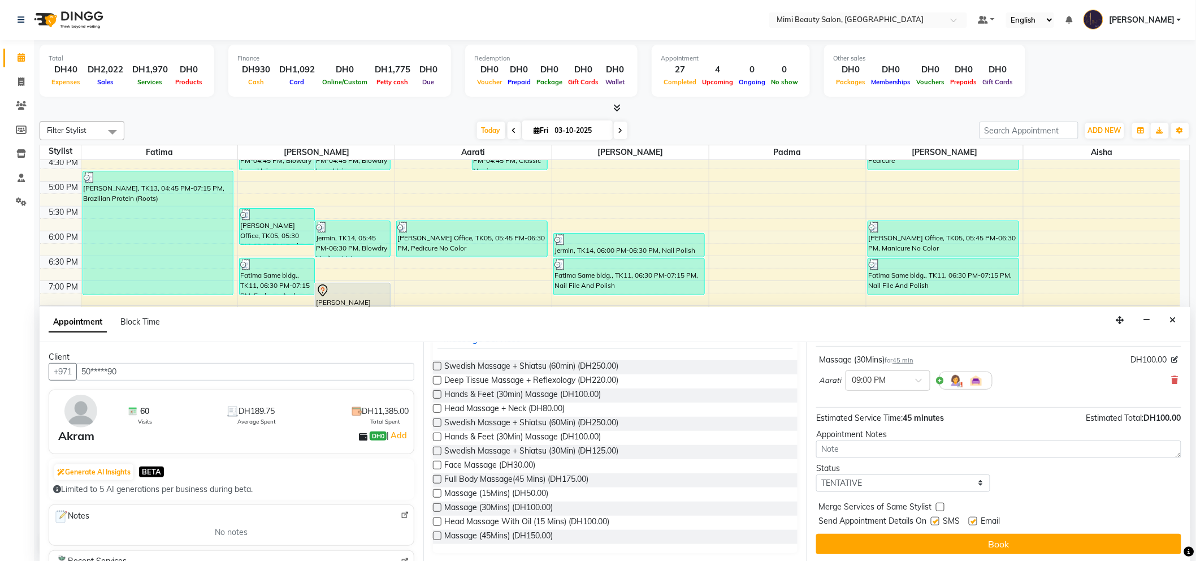
scroll to position [67, 0]
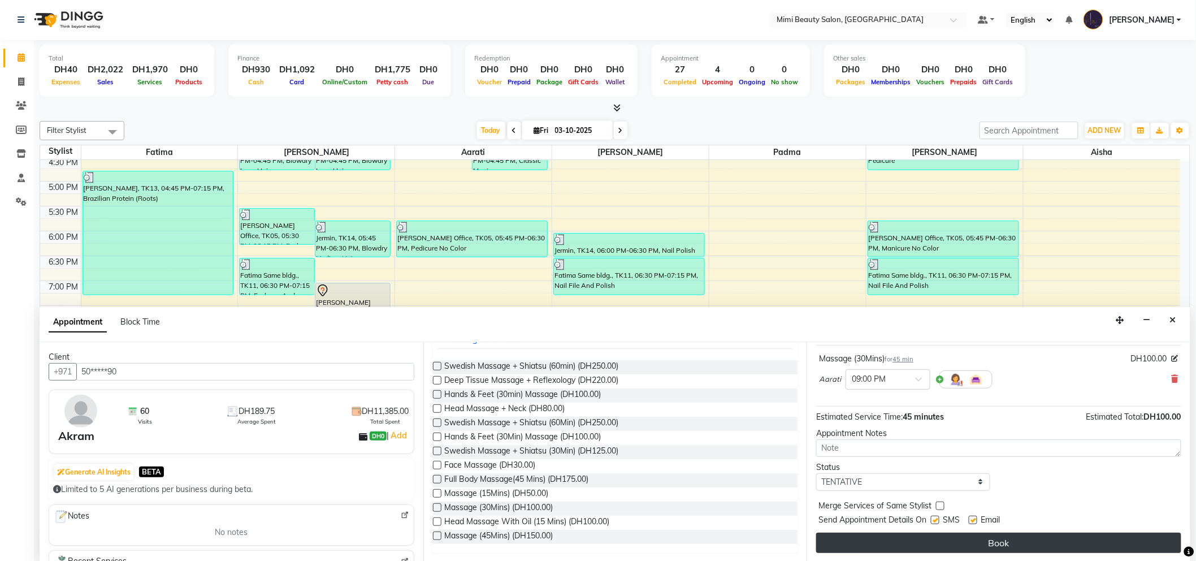
click at [974, 543] on button "Book" at bounding box center [998, 542] width 365 height 20
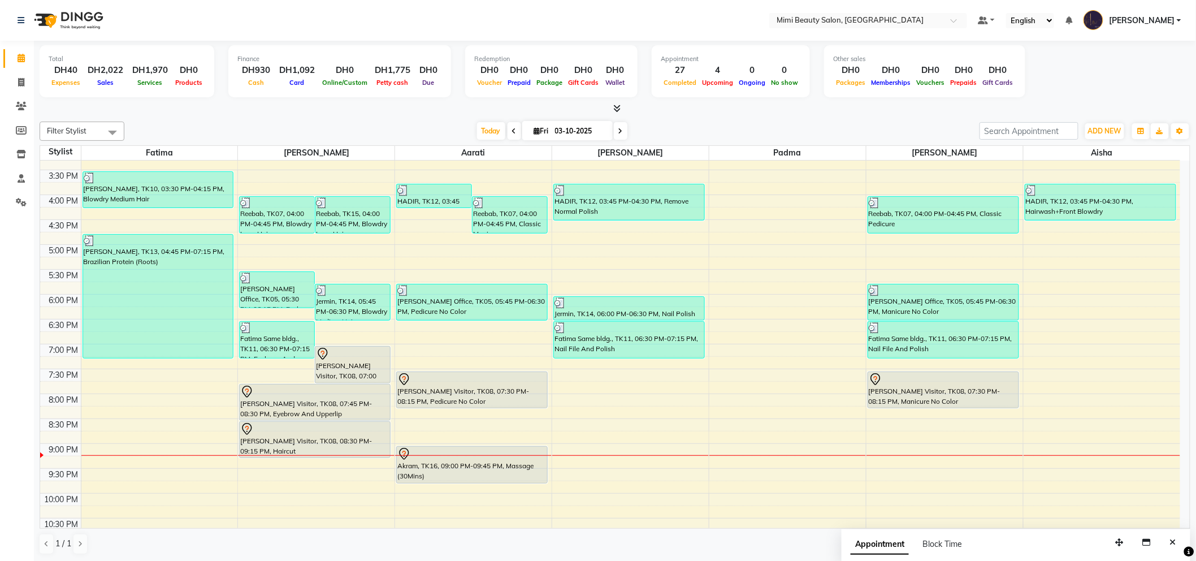
scroll to position [376, 0]
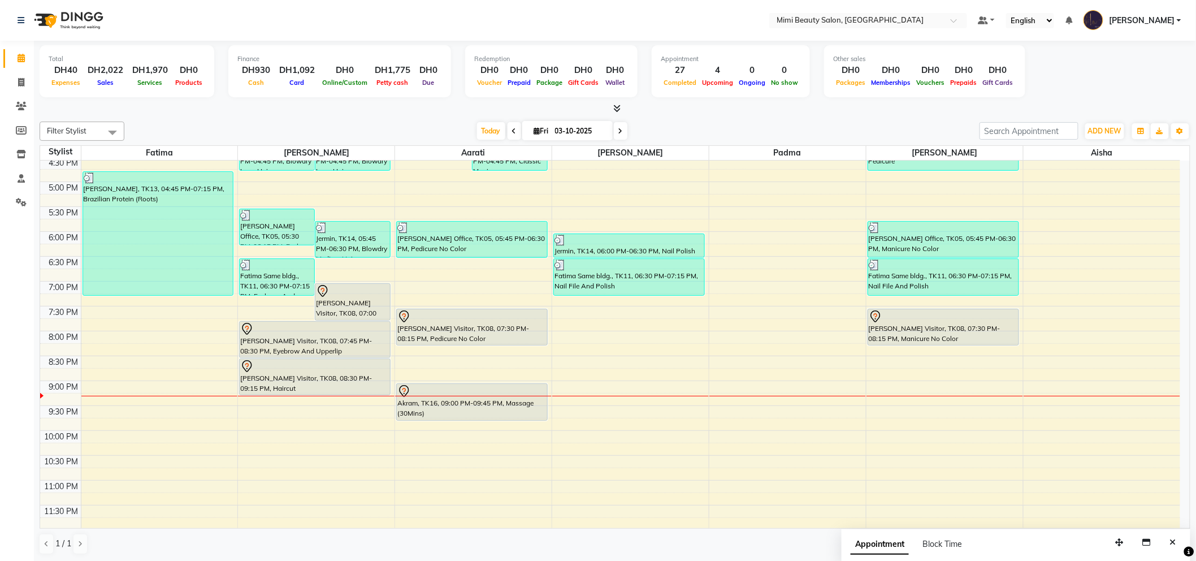
click at [300, 340] on div "[PERSON_NAME] Visitor, TK08, 07:45 PM-08:30 PM, Eyebrow And Upperlip" at bounding box center [315, 340] width 150 height 36
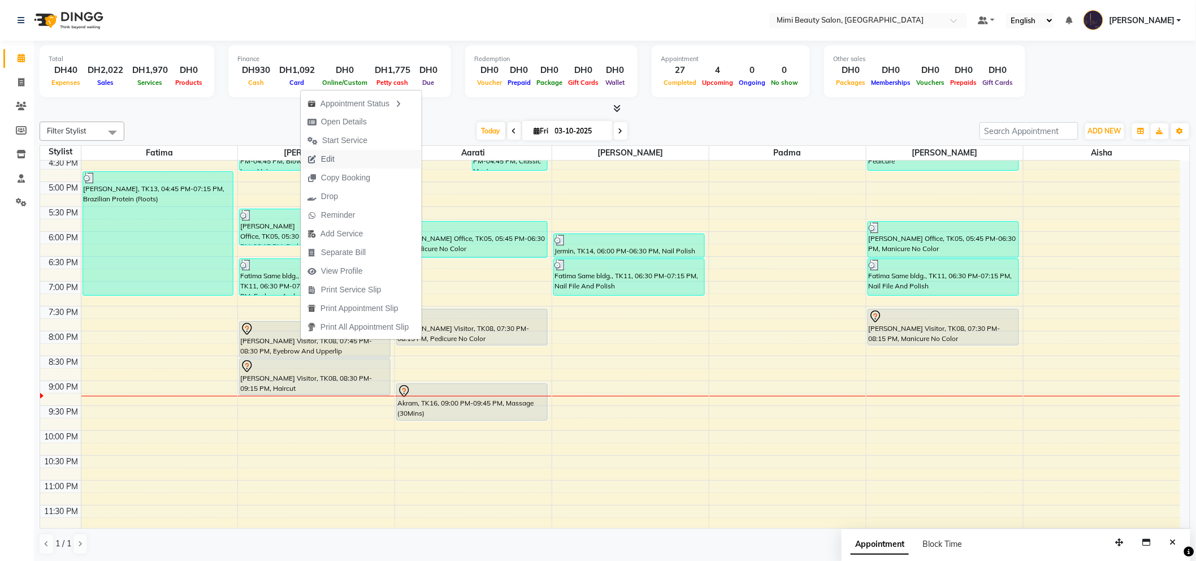
click at [361, 157] on button "Edit" at bounding box center [361, 159] width 121 height 19
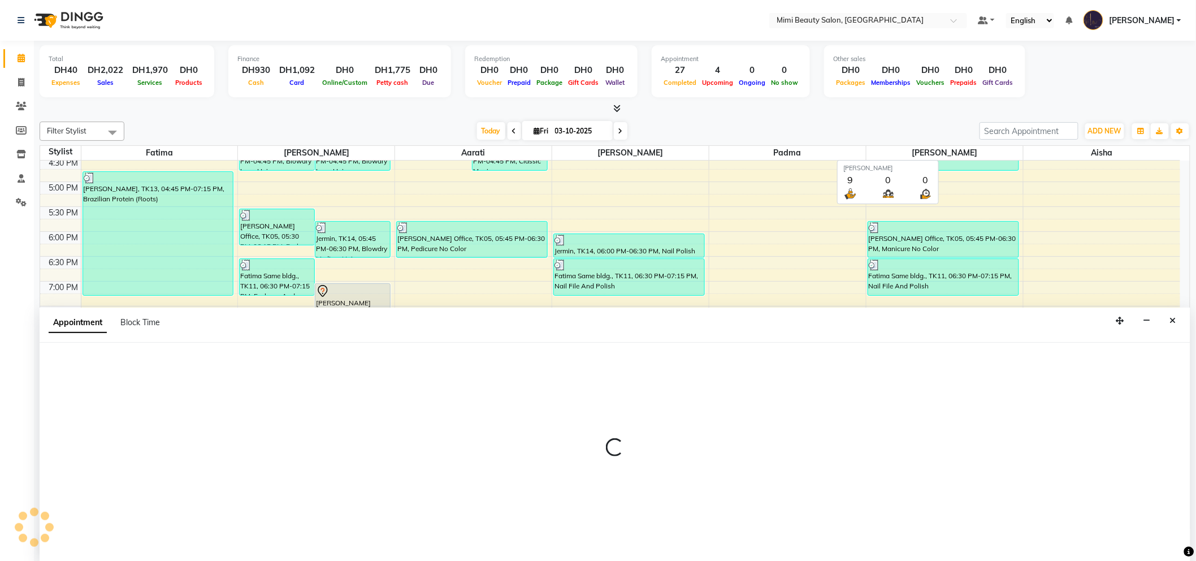
scroll to position [1, 0]
select select "tentative"
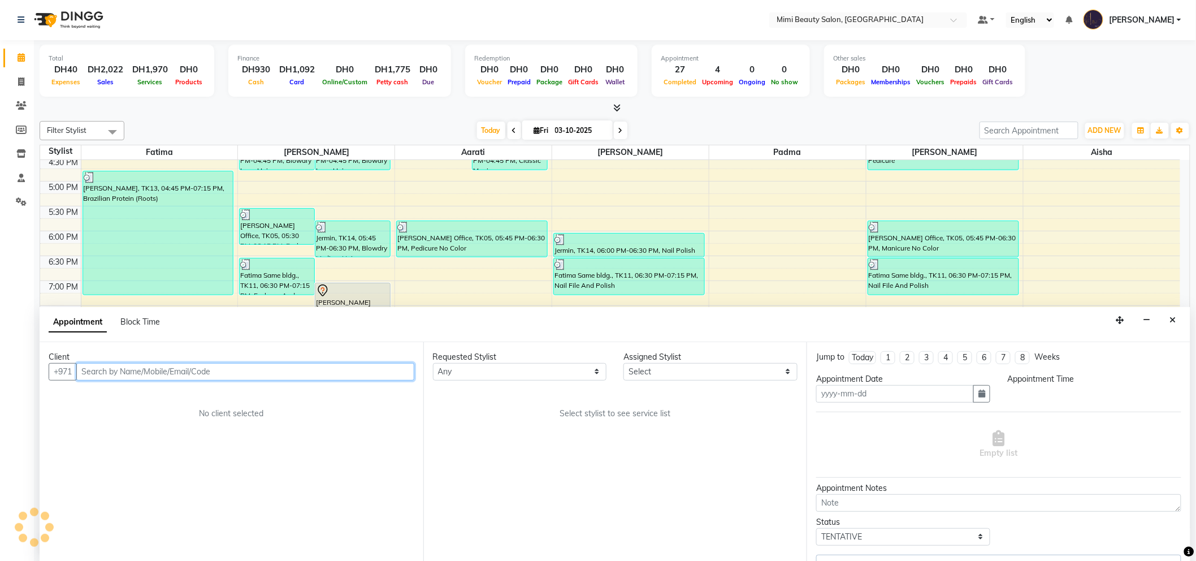
type input "03-10-2025"
select select "1140"
select select "52700"
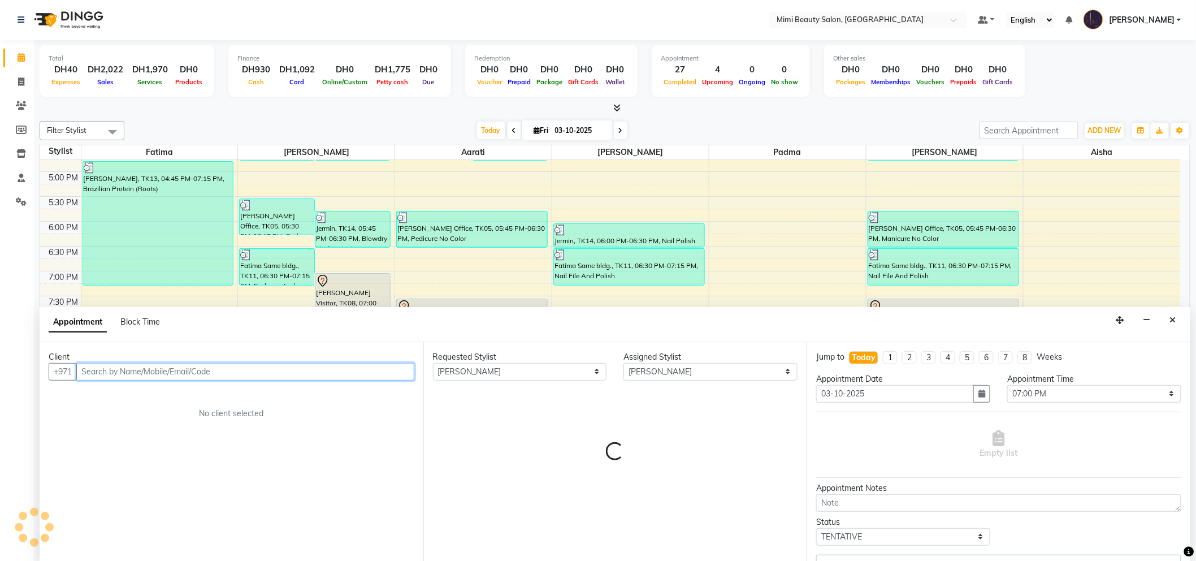
select select "3351"
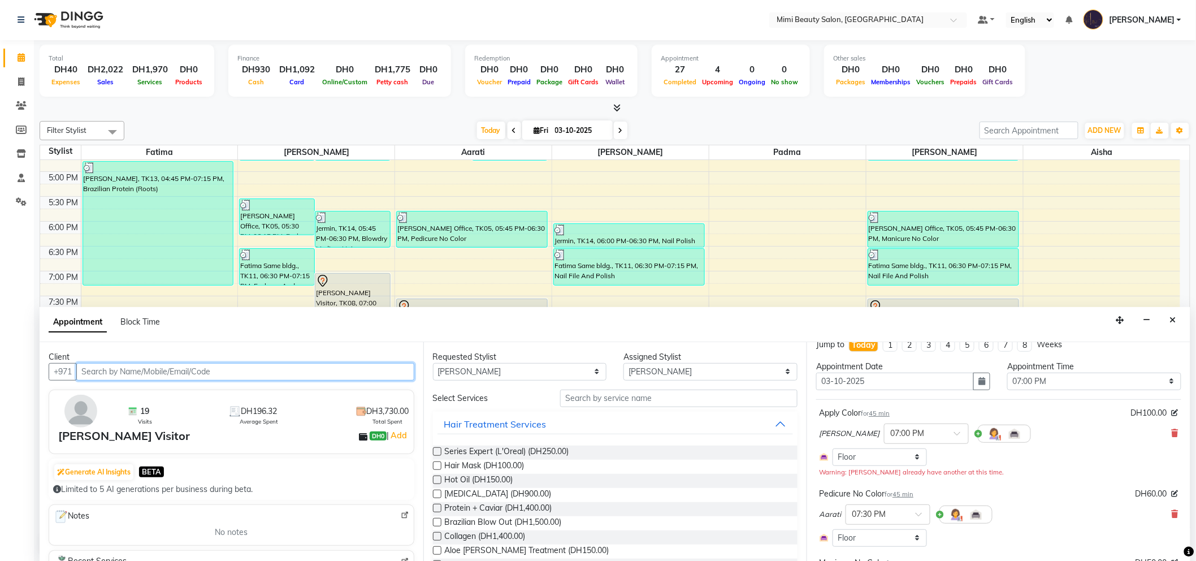
scroll to position [0, 0]
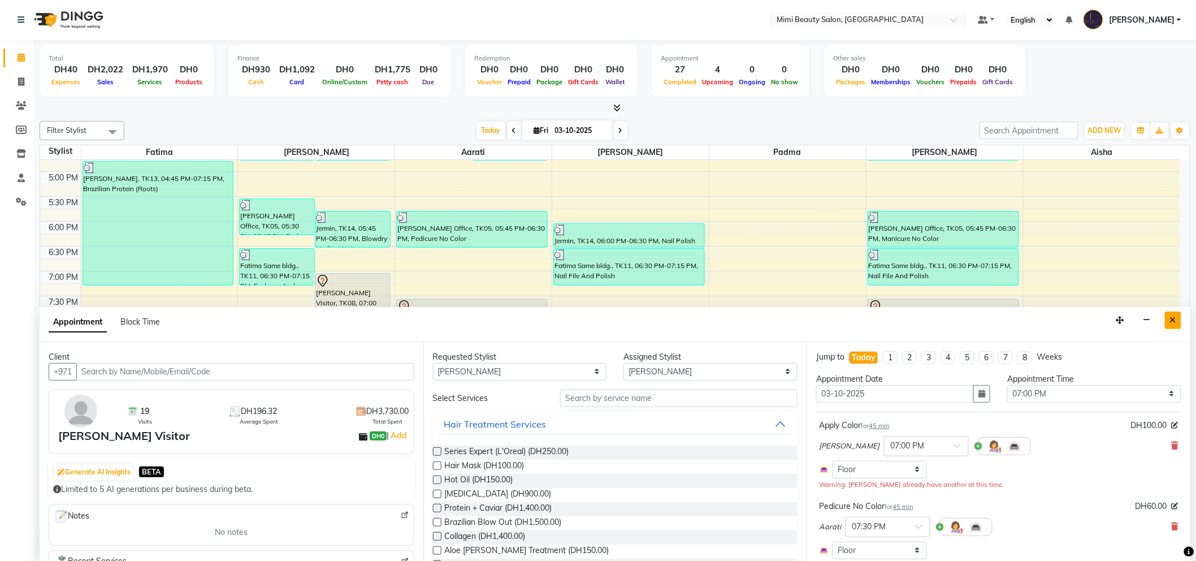
click at [1176, 322] on icon "Close" at bounding box center [1173, 320] width 6 height 8
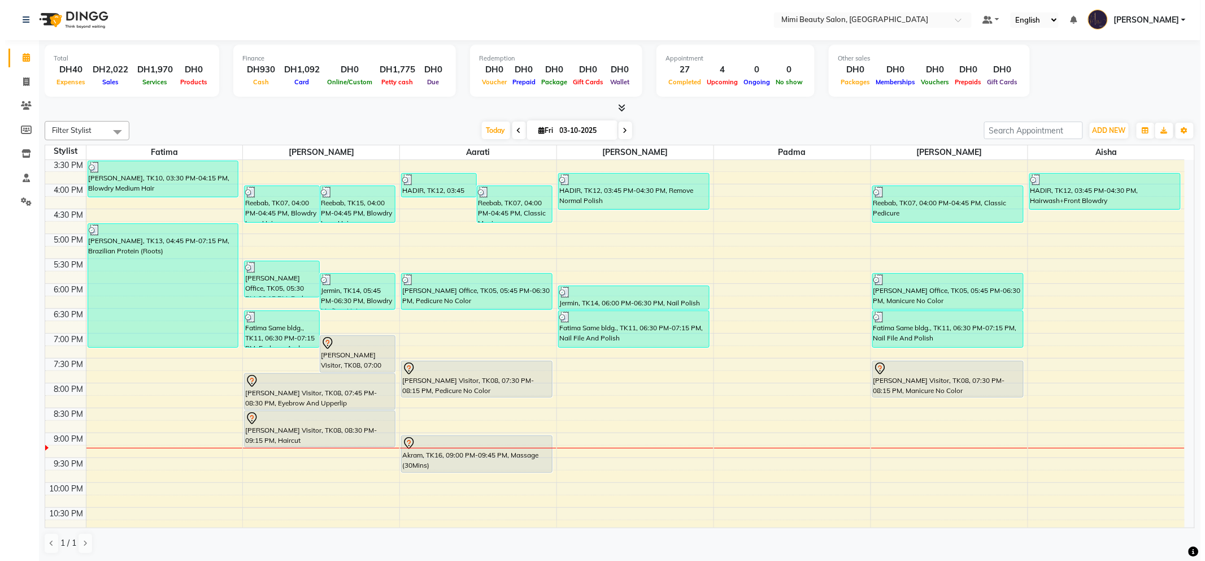
scroll to position [386, 0]
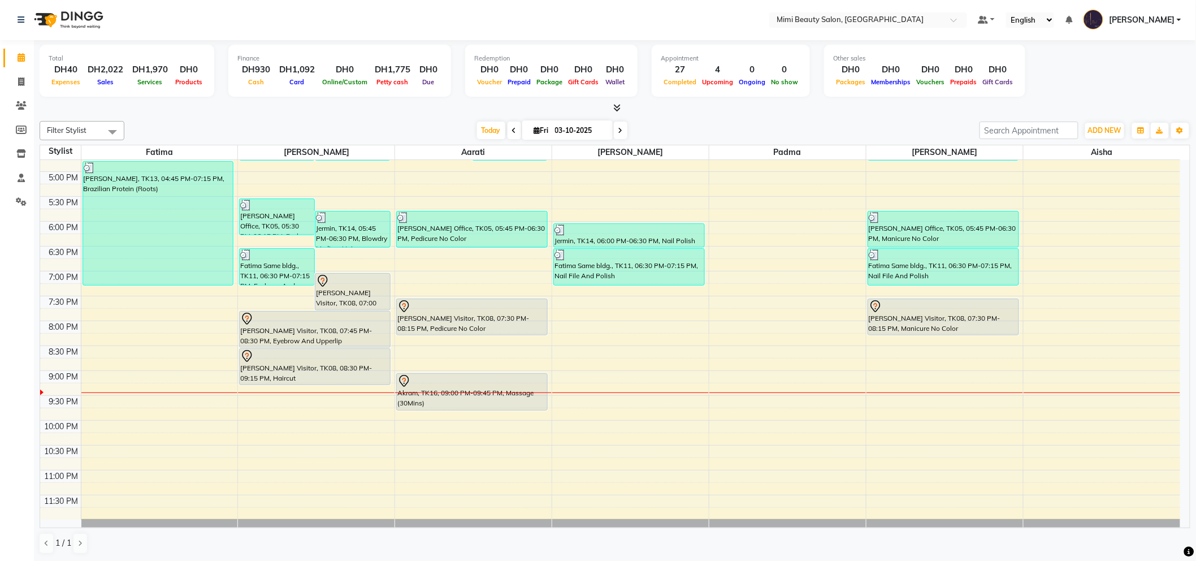
click at [359, 287] on div "[PERSON_NAME] Visitor, TK08, 07:00 PM-07:45 PM, Apply Color" at bounding box center [352, 292] width 75 height 36
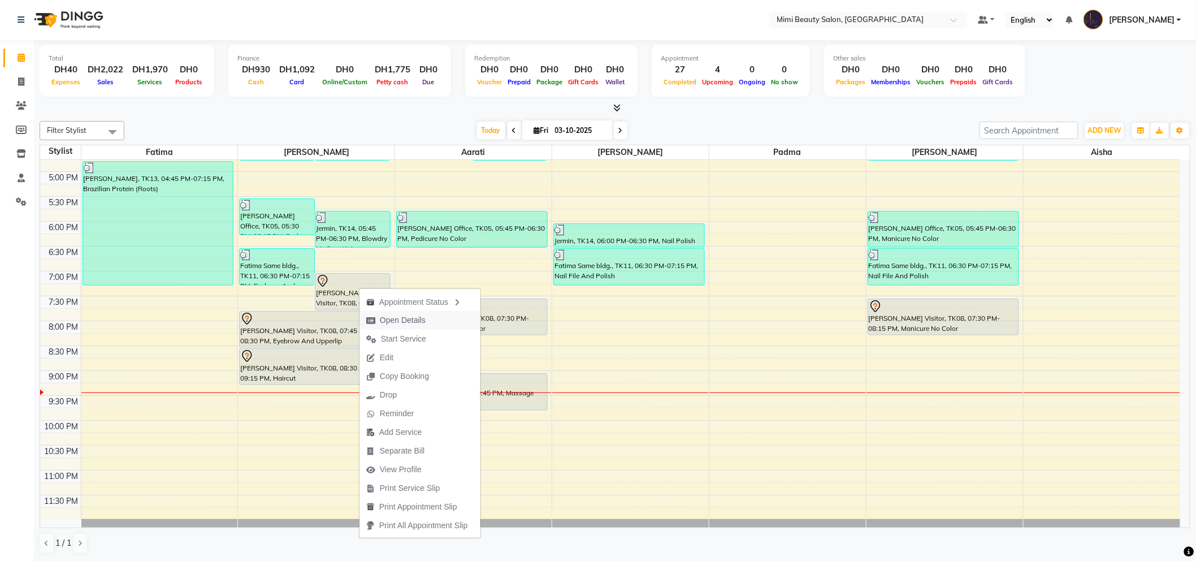
click at [407, 326] on span "Open Details" at bounding box center [403, 320] width 46 height 12
select select "7"
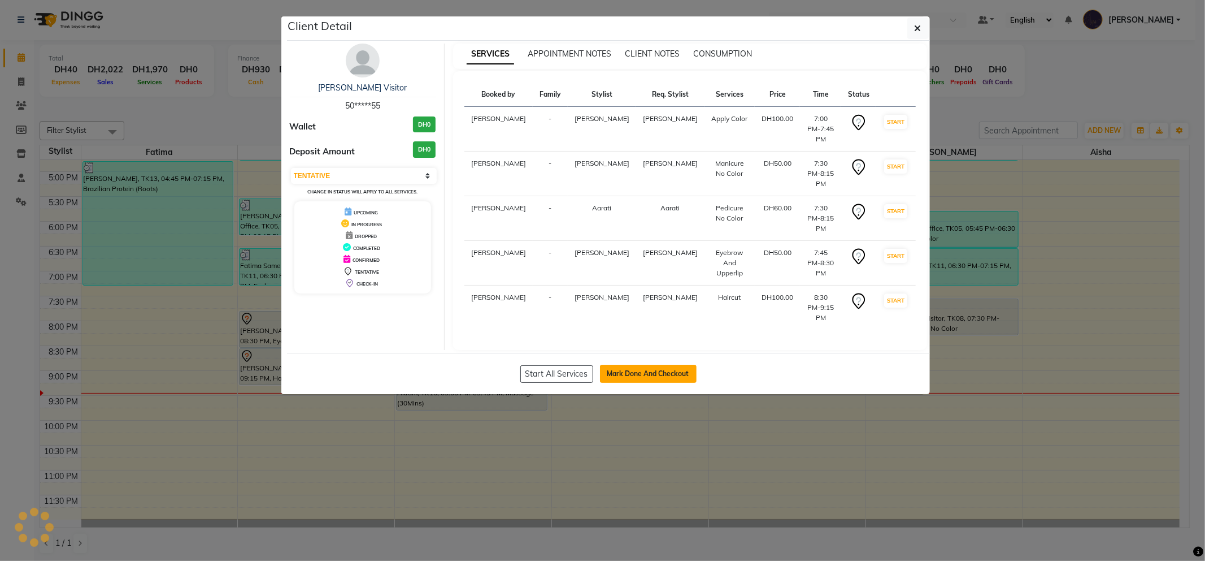
click at [637, 365] on button "Mark Done And Checkout" at bounding box center [648, 374] width 97 height 18
select select "6756"
select select "service"
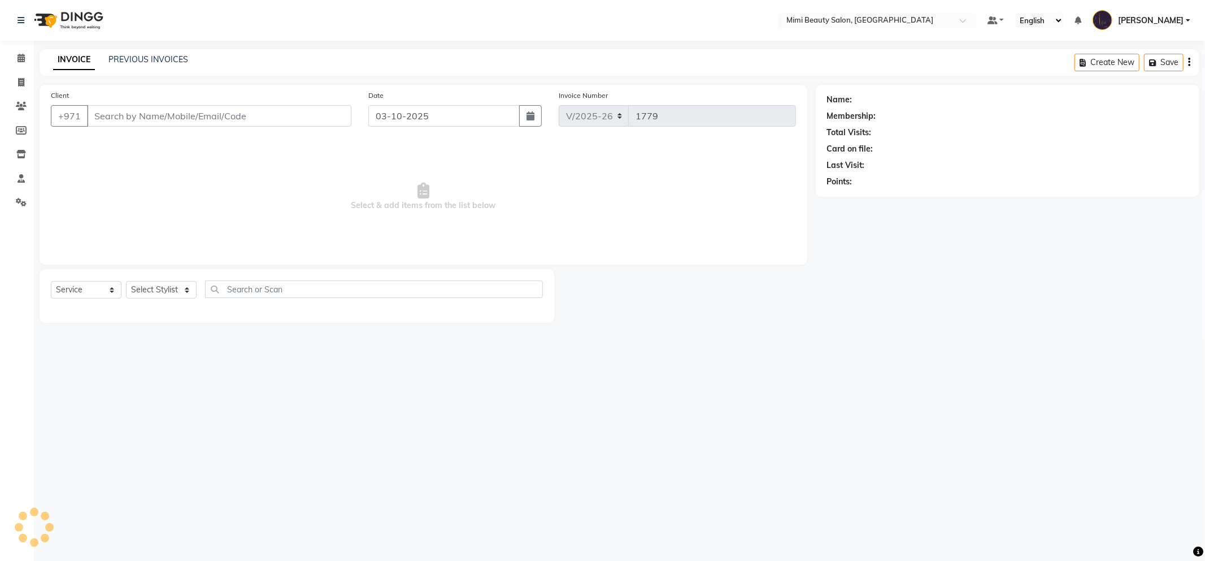
type input "50*****55"
select select "52700"
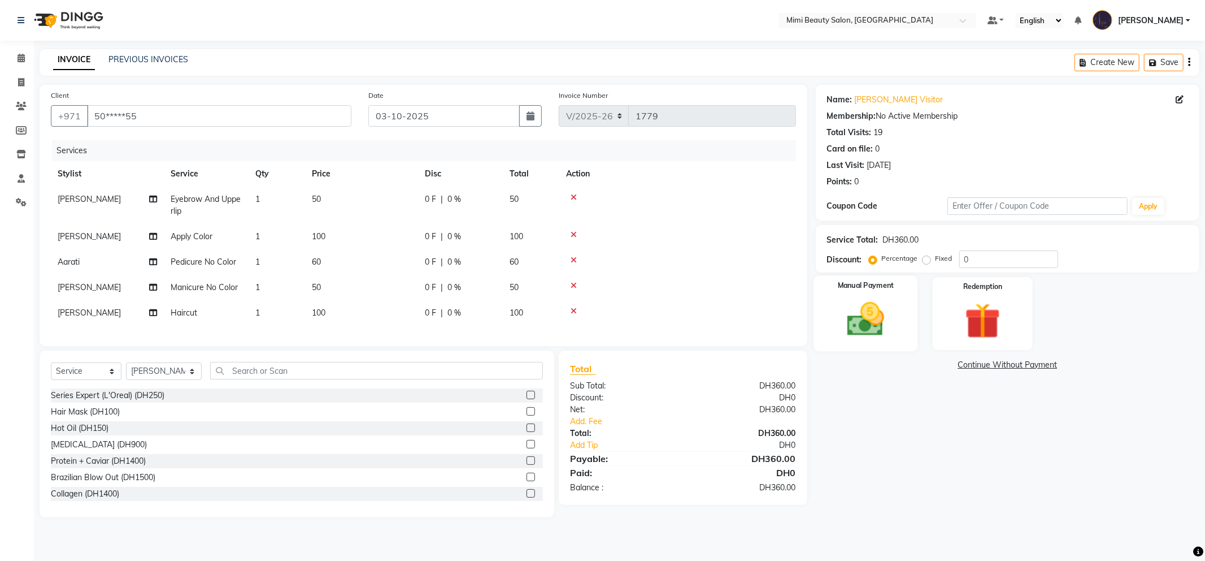
click at [878, 294] on div "Manual Payment" at bounding box center [866, 313] width 104 height 76
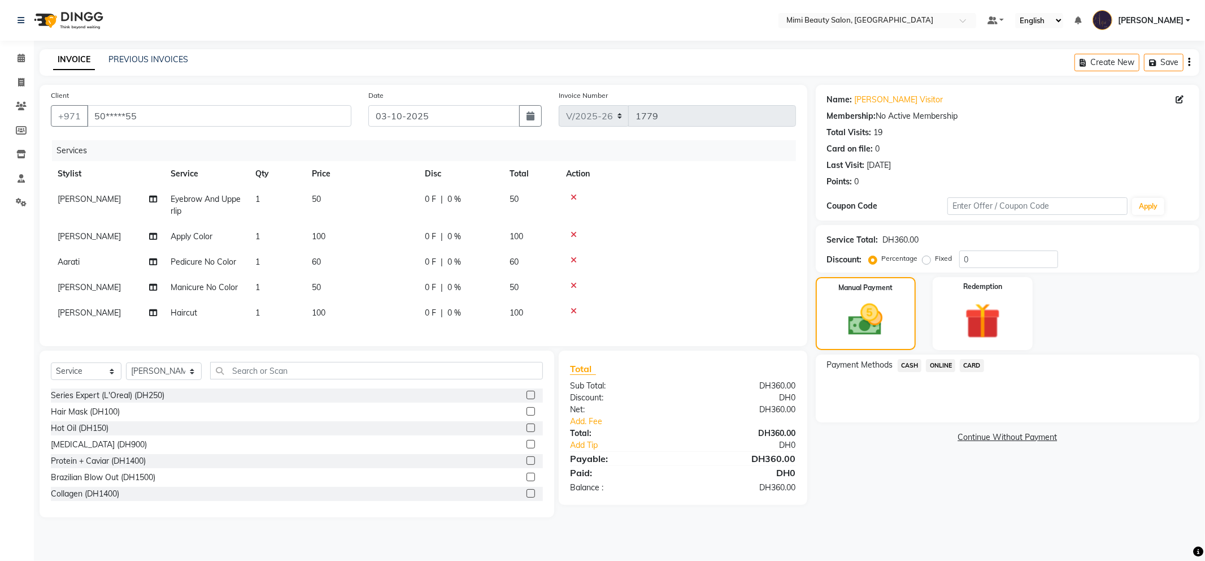
click at [910, 365] on span "CASH" at bounding box center [910, 365] width 24 height 13
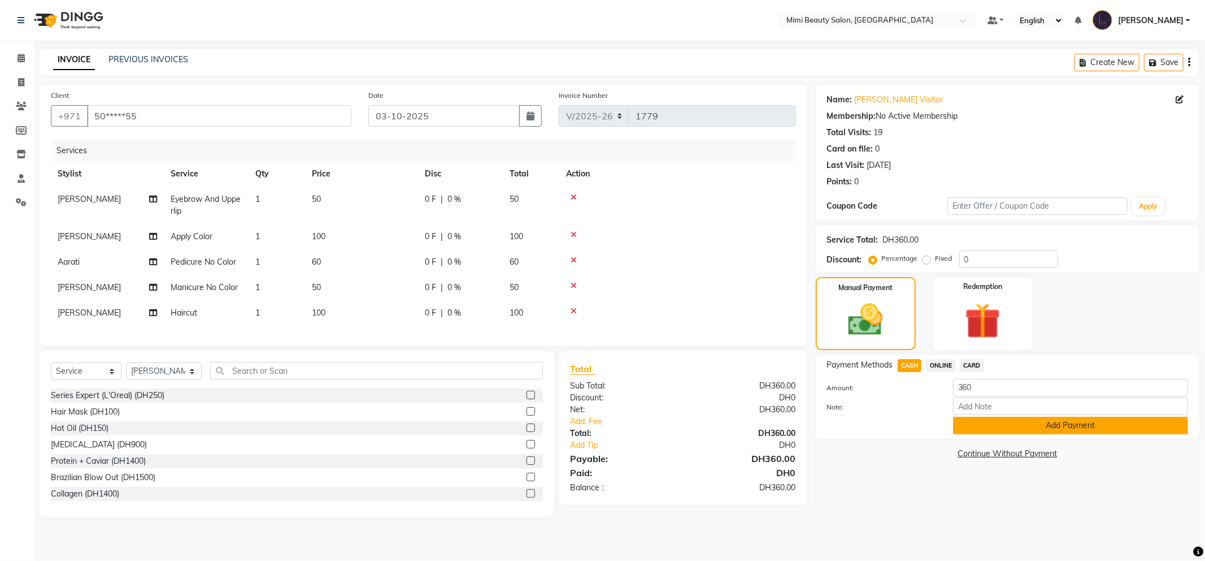
click at [984, 426] on button "Add Payment" at bounding box center [1070, 426] width 235 height 18
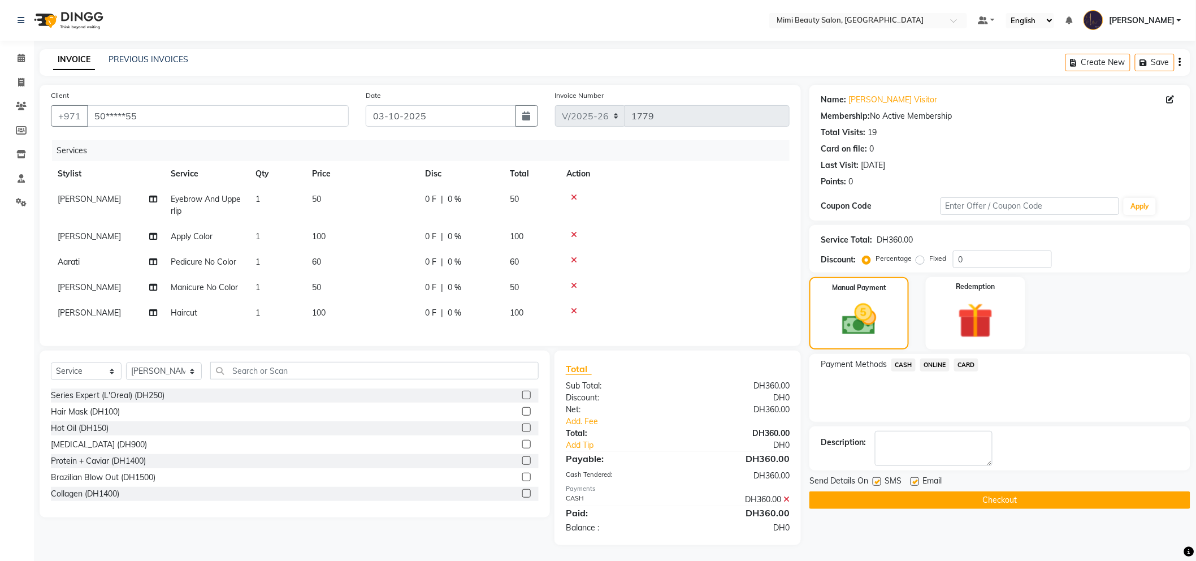
click at [963, 505] on button "Checkout" at bounding box center [999, 500] width 381 height 18
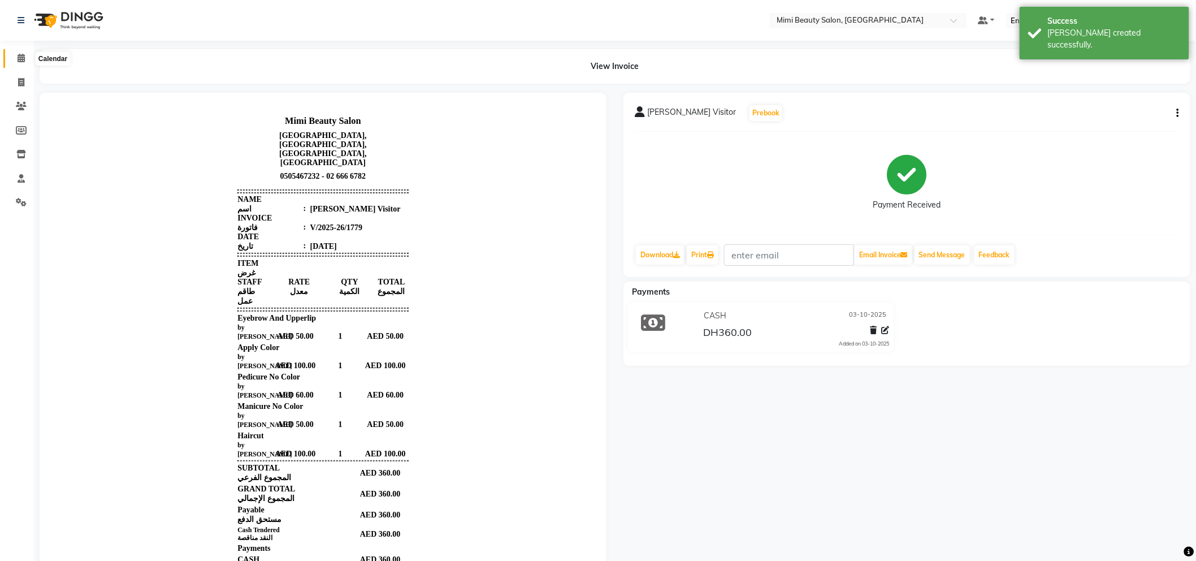
click at [16, 59] on span at bounding box center [21, 58] width 20 height 13
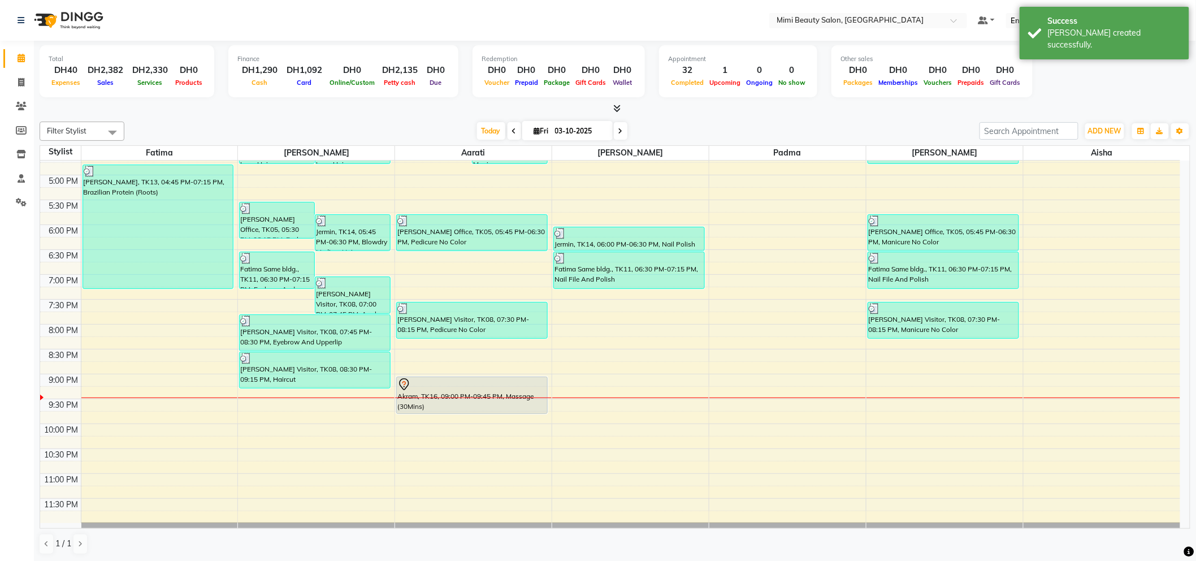
scroll to position [386, 0]
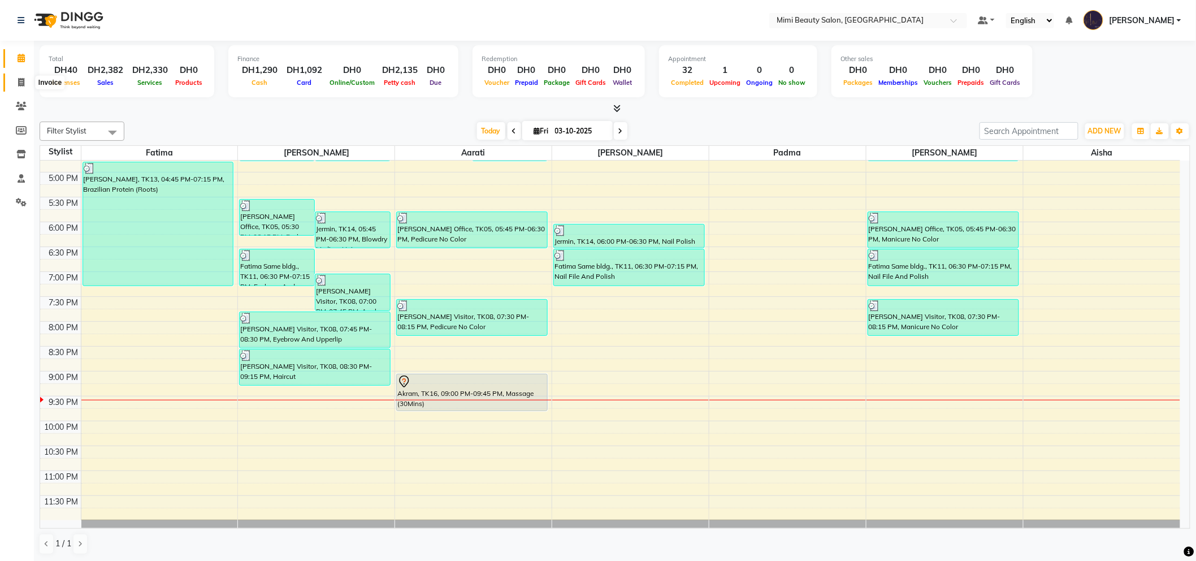
drag, startPoint x: 21, startPoint y: 80, endPoint x: 30, endPoint y: 83, distance: 8.8
click at [23, 80] on icon at bounding box center [21, 82] width 6 height 8
select select "service"
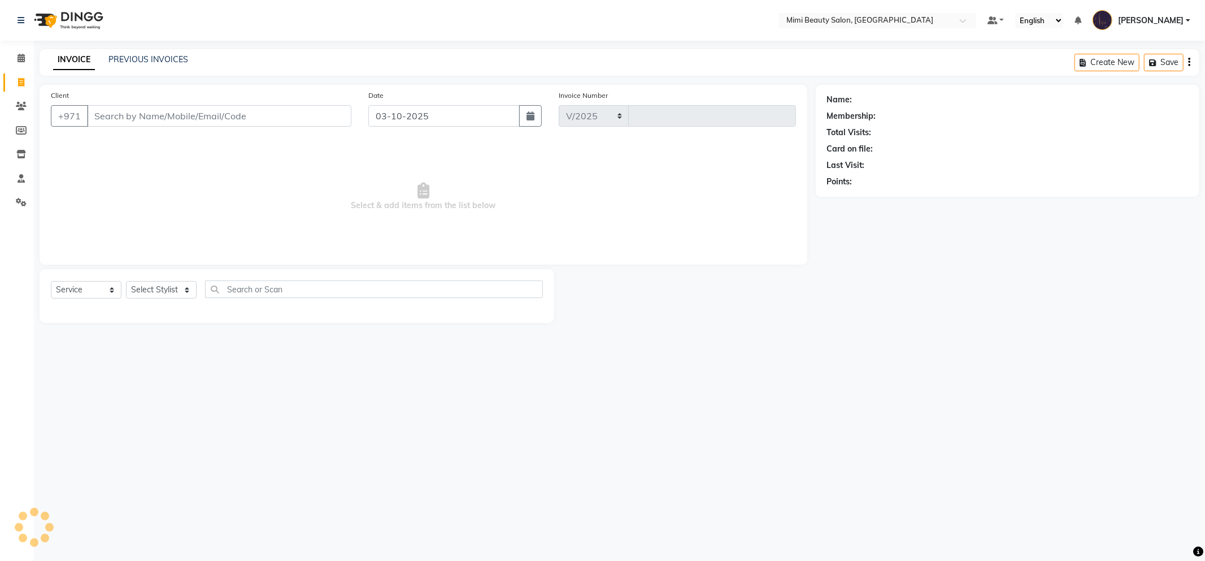
select select "6756"
type input "1780"
click at [151, 60] on link "PREVIOUS INVOICES" at bounding box center [149, 59] width 80 height 10
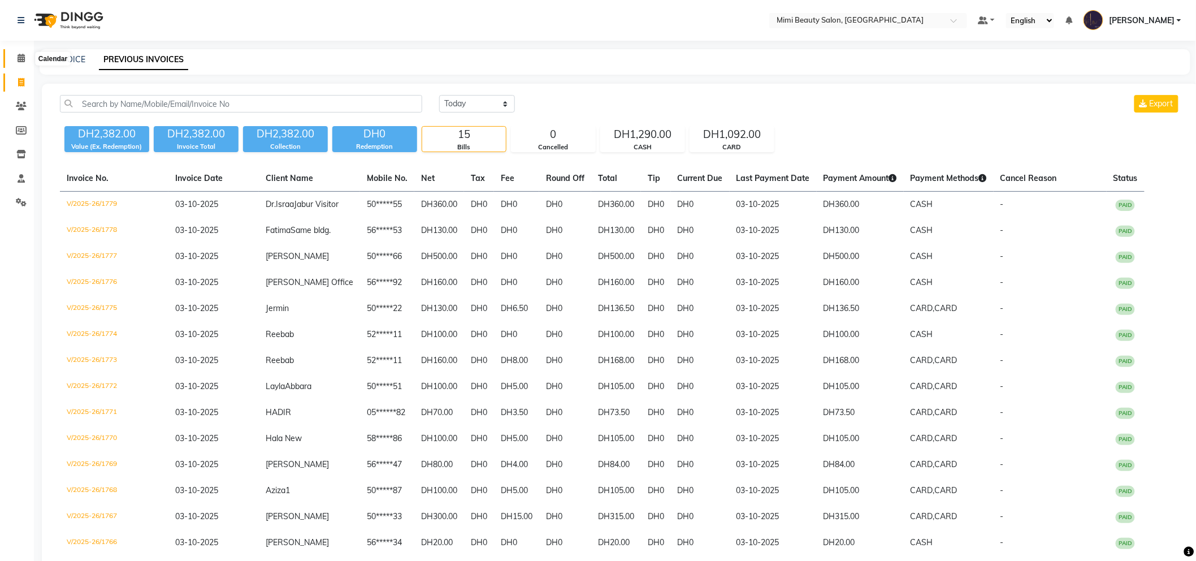
click at [21, 58] on icon at bounding box center [21, 58] width 7 height 8
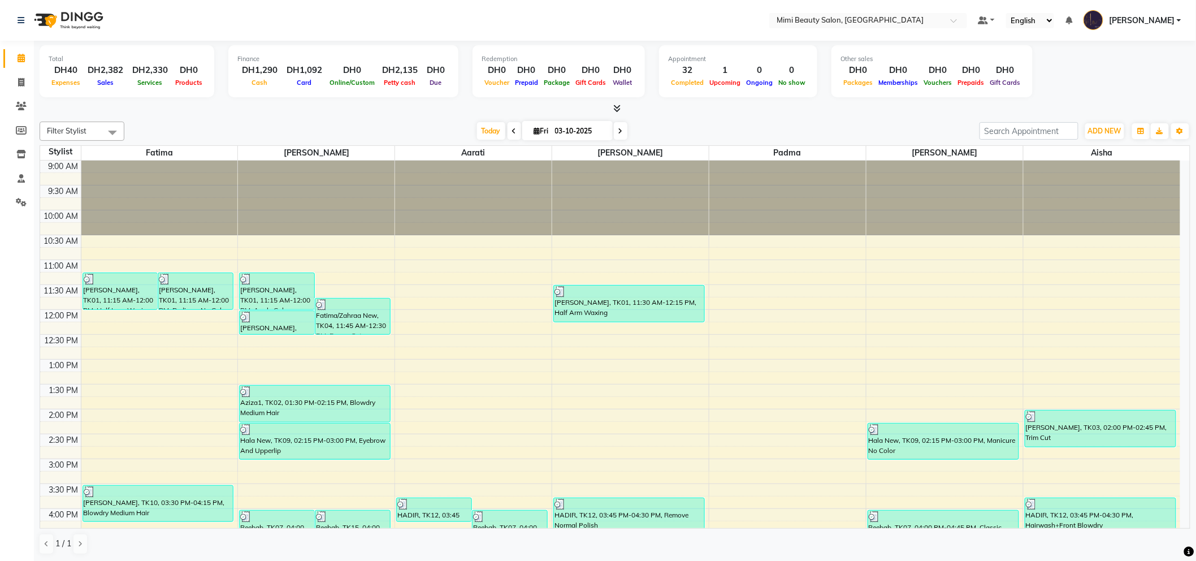
click at [622, 128] on span at bounding box center [621, 131] width 14 height 18
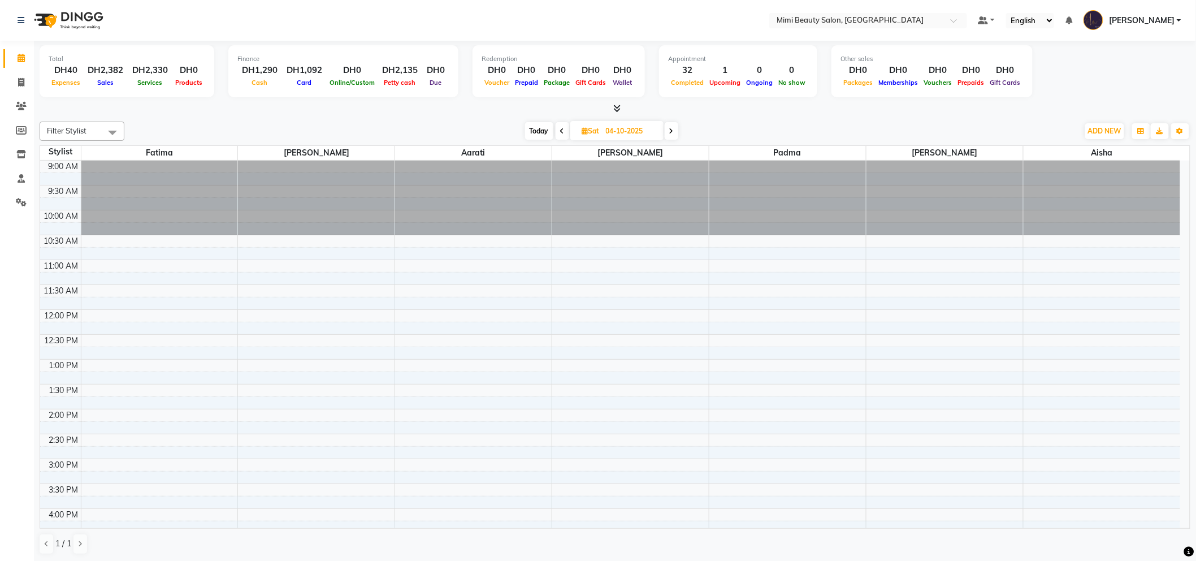
click at [560, 133] on icon at bounding box center [562, 131] width 5 height 7
type input "03-10-2025"
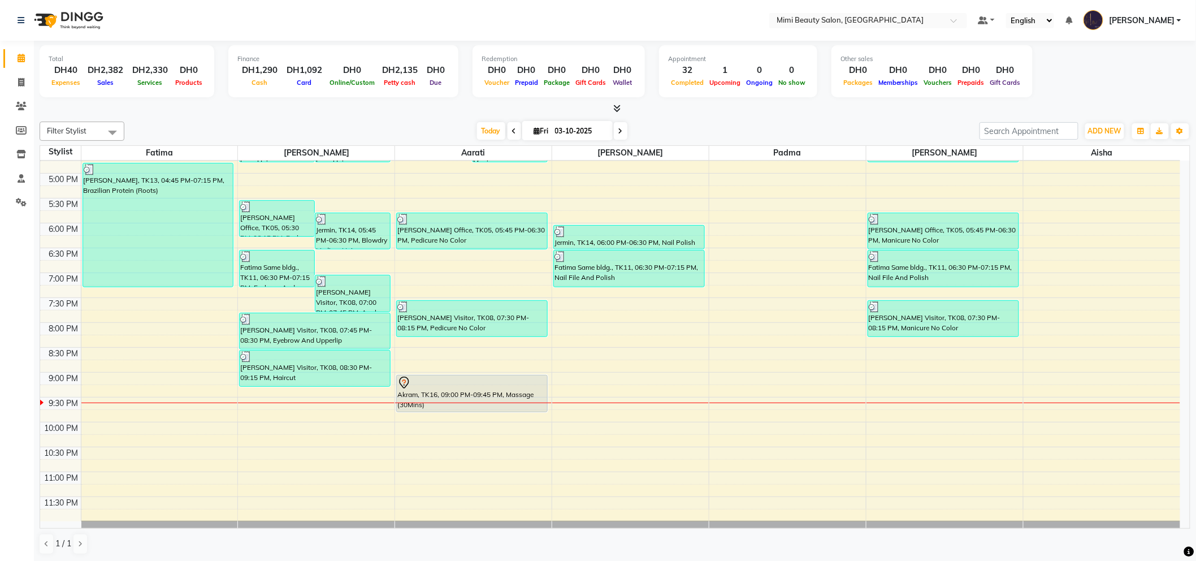
scroll to position [386, 0]
click at [461, 391] on div "Akram, TK16, 09:00 PM-09:45 PM, Massage (30Mins)" at bounding box center [472, 392] width 150 height 36
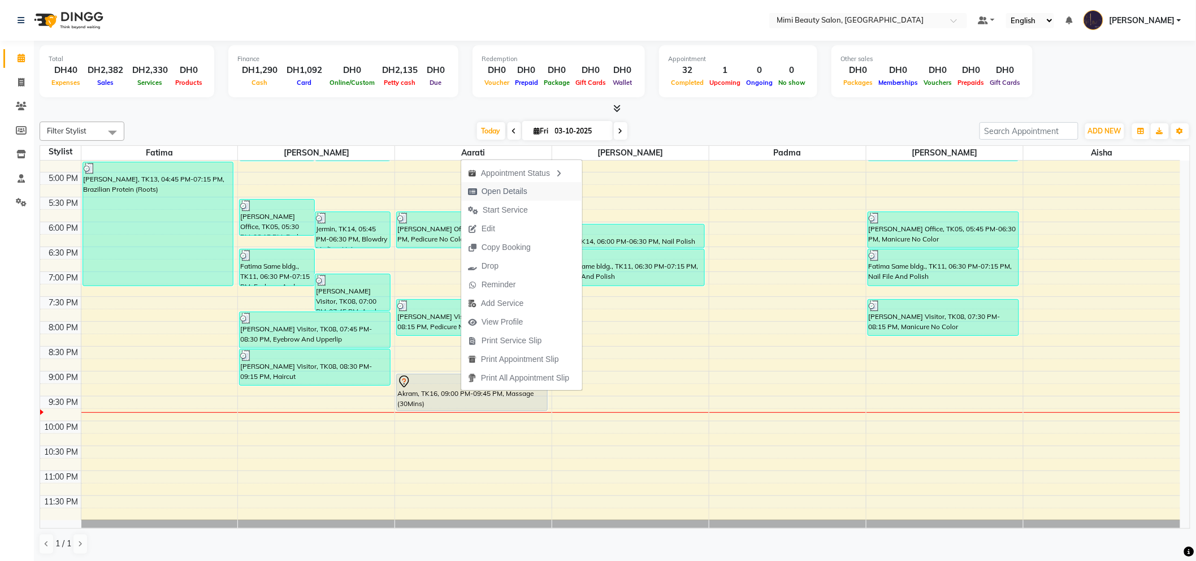
click at [517, 195] on span "Open Details" at bounding box center [505, 191] width 46 height 12
select select "7"
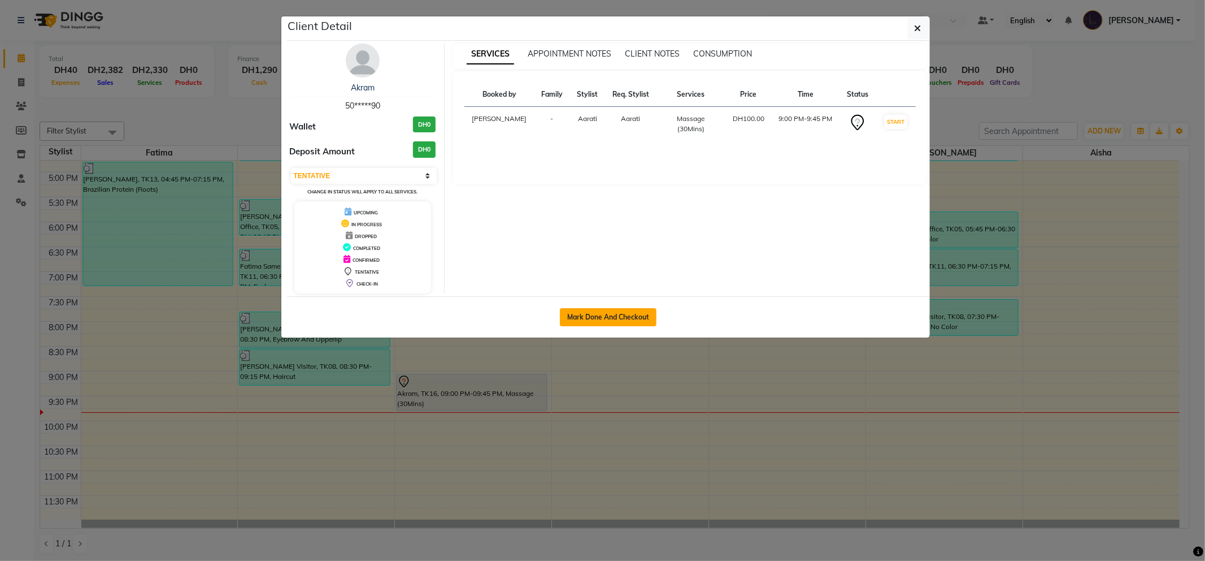
click at [604, 314] on button "Mark Done And Checkout" at bounding box center [608, 317] width 97 height 18
select select "service"
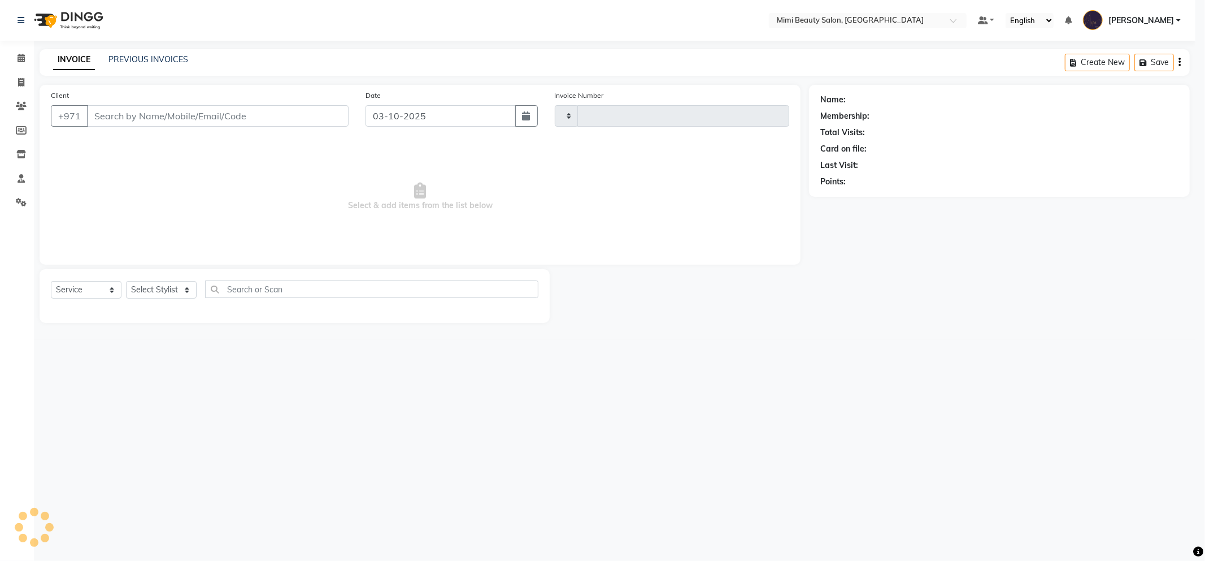
type input "1780"
select select "6756"
type input "50*****90"
select select "52703"
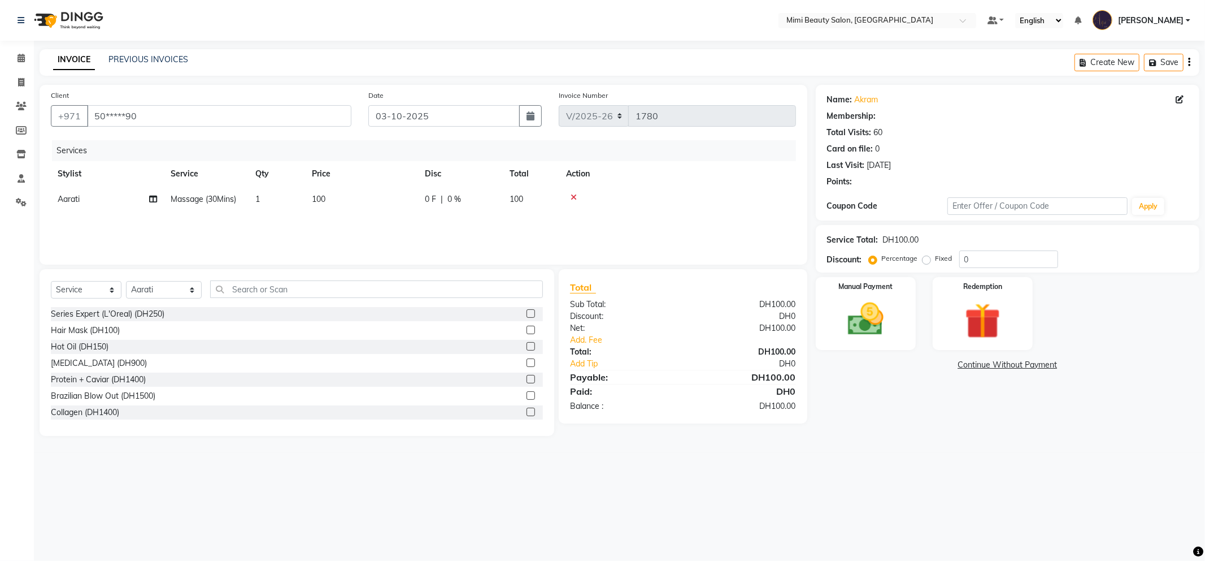
click at [315, 201] on span "100" at bounding box center [319, 199] width 14 height 10
drag, startPoint x: 391, startPoint y: 201, endPoint x: 317, endPoint y: 202, distance: 73.5
click at [317, 202] on tr "[PERSON_NAME] [PERSON_NAME] Alya [MEDICAL_DATA][PERSON_NAME] [PERSON_NAME] [PER…" at bounding box center [423, 207] width 745 height 43
type input "70"
click at [318, 221] on div "Services Stylist Service Qty Price Disc Total Action [PERSON_NAME] [PERSON_NAME…" at bounding box center [423, 196] width 745 height 113
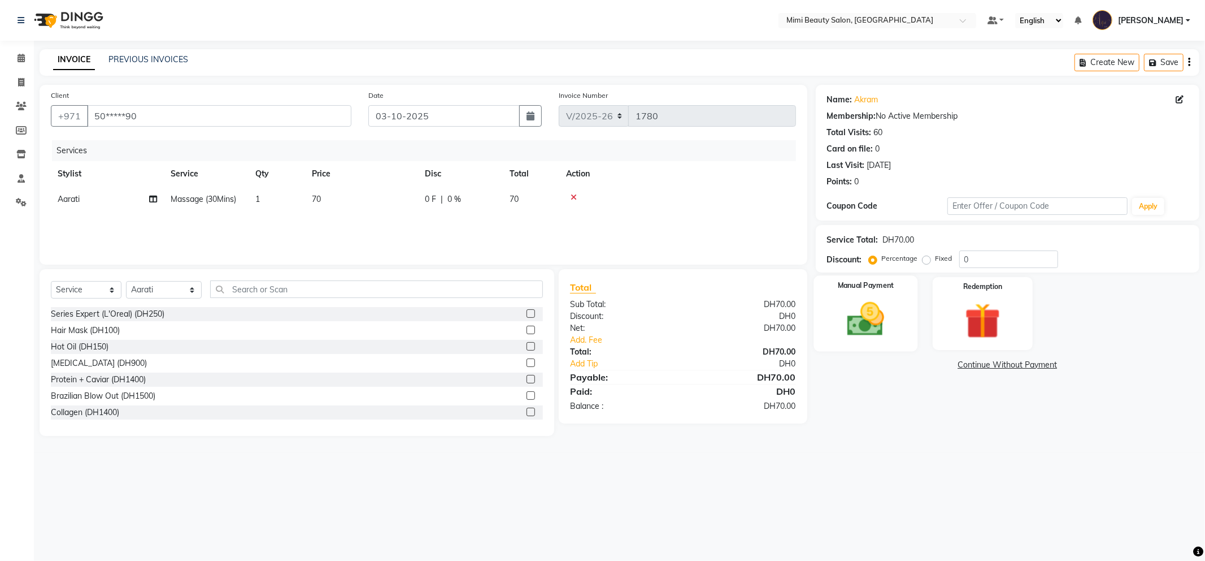
click at [881, 317] on img at bounding box center [866, 319] width 60 height 43
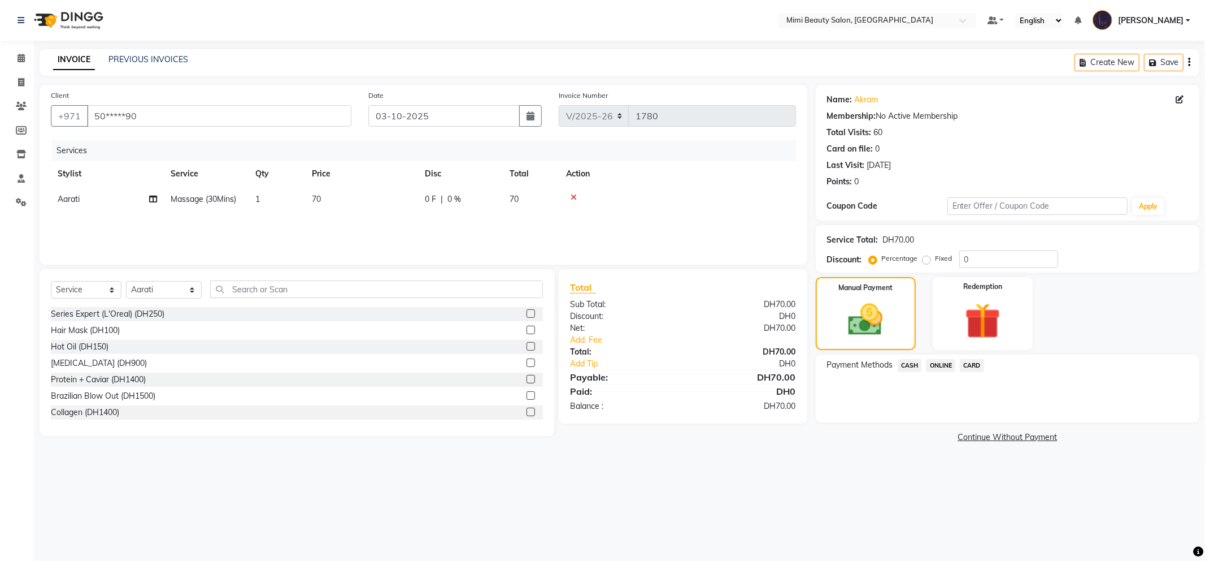
click at [908, 366] on span "CASH" at bounding box center [910, 365] width 24 height 13
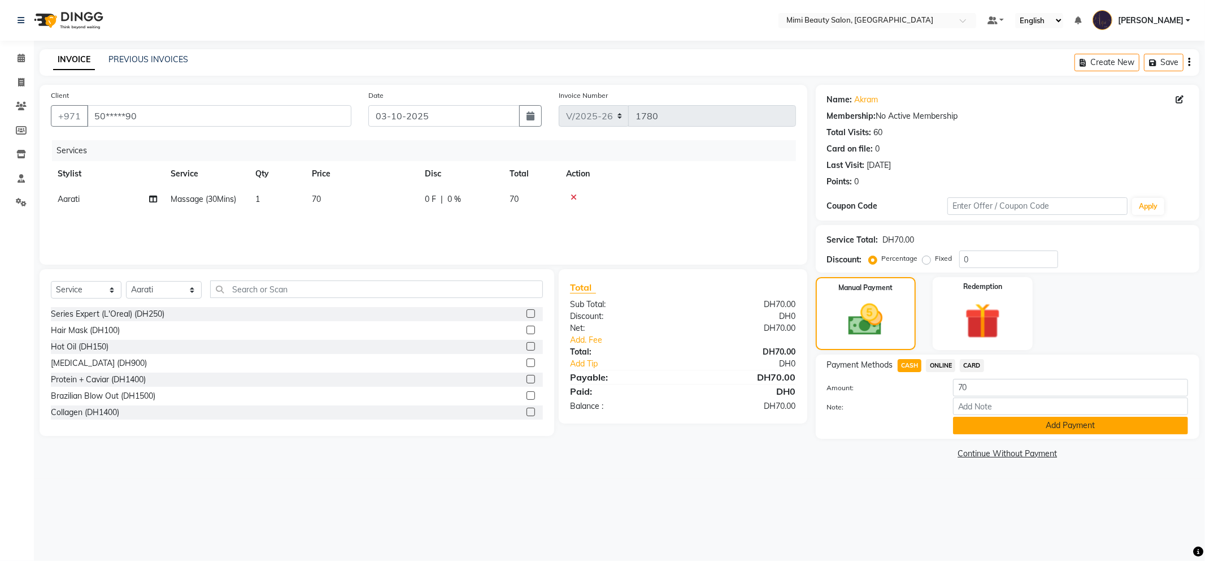
click at [1003, 430] on button "Add Payment" at bounding box center [1070, 426] width 235 height 18
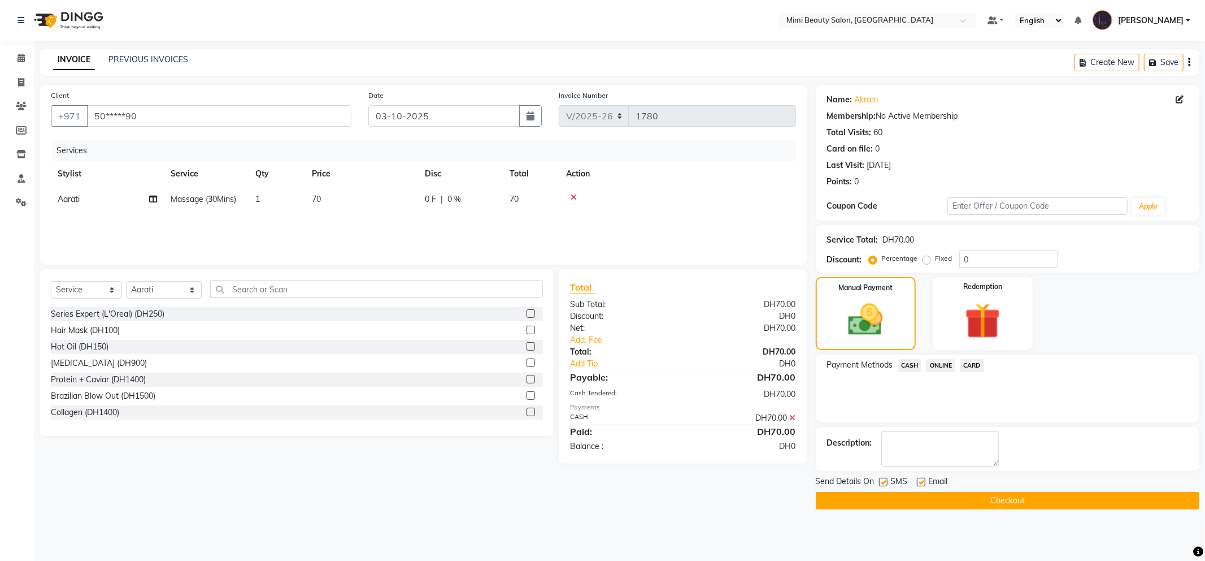
click at [936, 498] on button "Checkout" at bounding box center [1008, 501] width 384 height 18
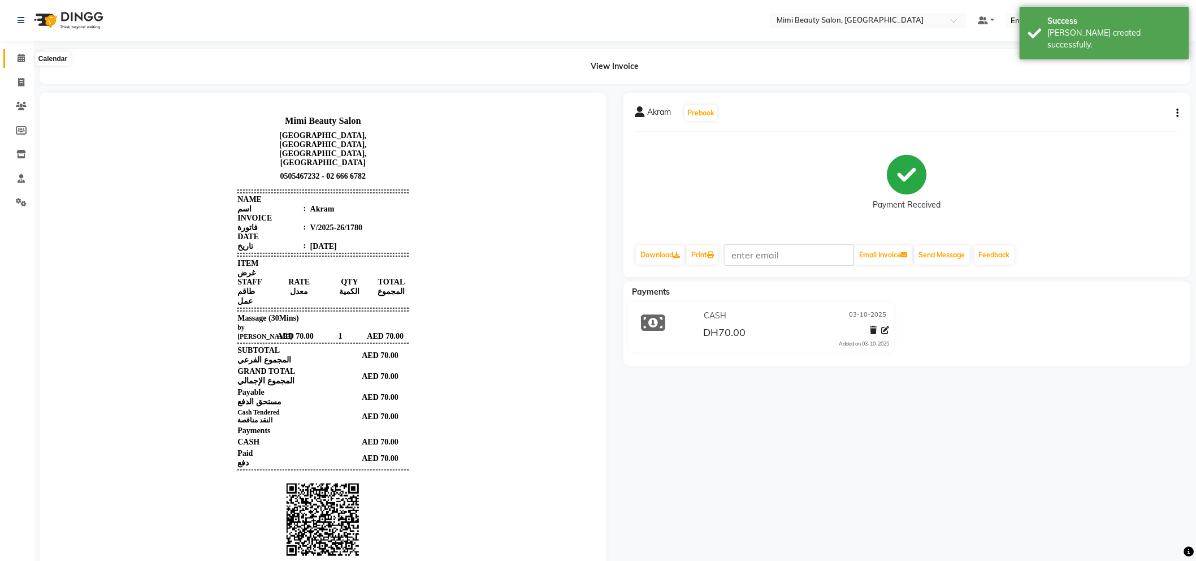
click at [19, 58] on icon at bounding box center [21, 58] width 7 height 8
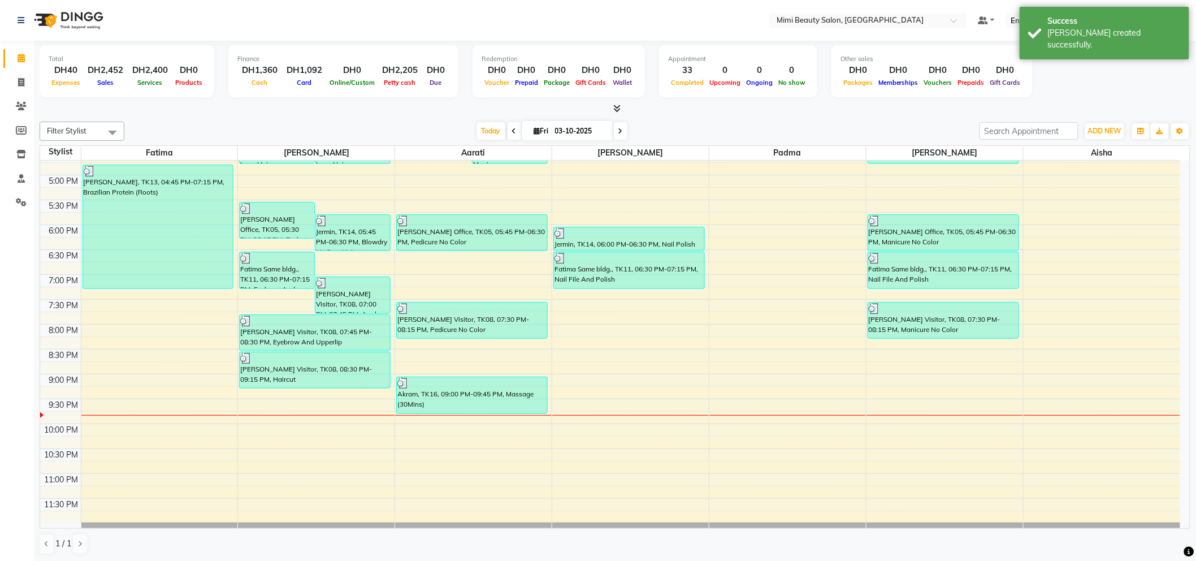
scroll to position [386, 0]
